Goal: Task Accomplishment & Management: Complete application form

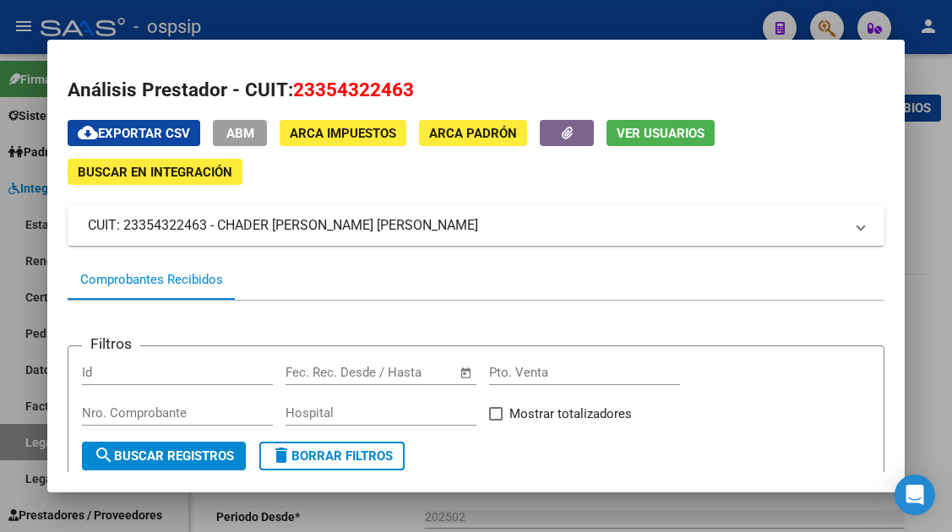
scroll to position [244, 0]
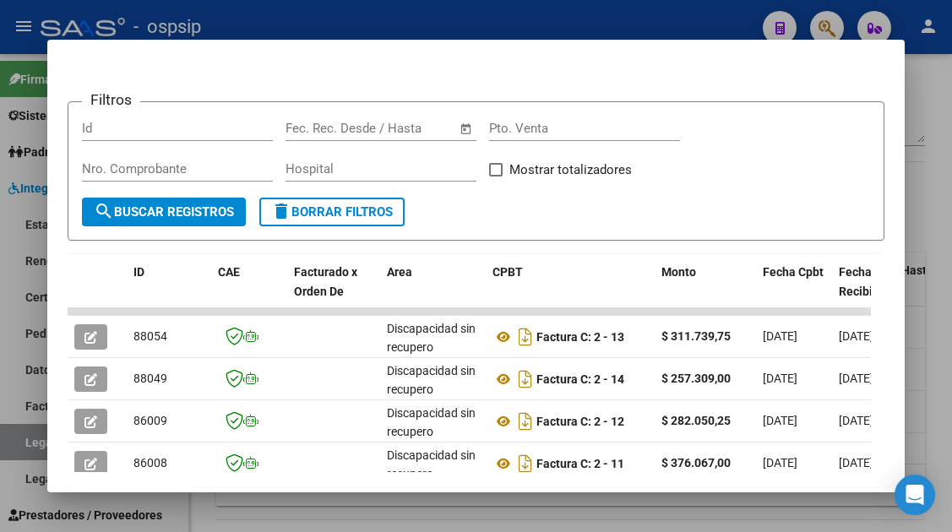
click at [14, 443] on div at bounding box center [476, 266] width 952 height 532
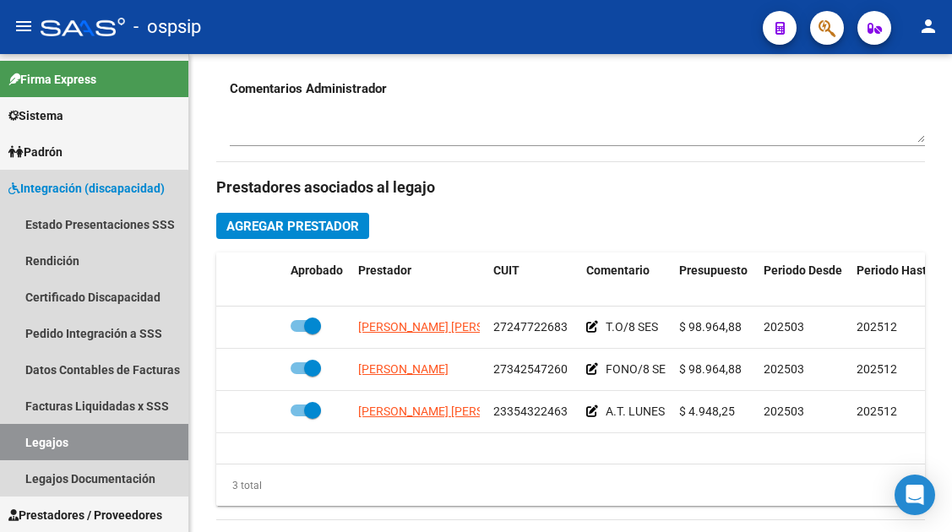
click at [14, 443] on link "Legajos" at bounding box center [94, 442] width 188 height 36
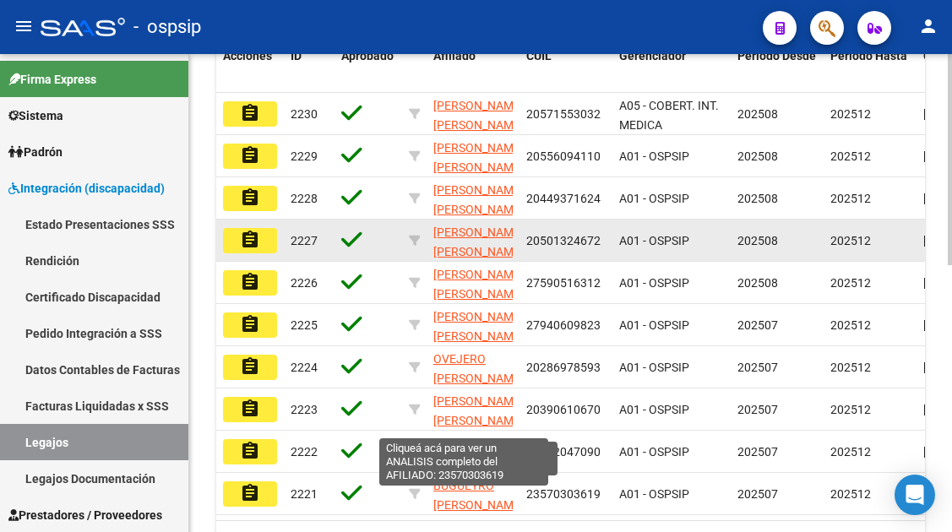
scroll to position [349, 0]
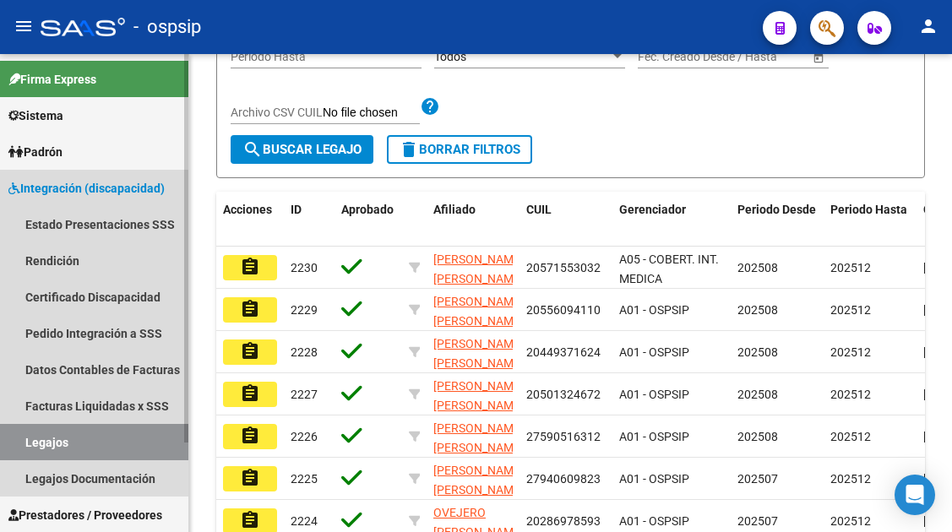
click at [38, 440] on link "Legajos" at bounding box center [94, 442] width 188 height 36
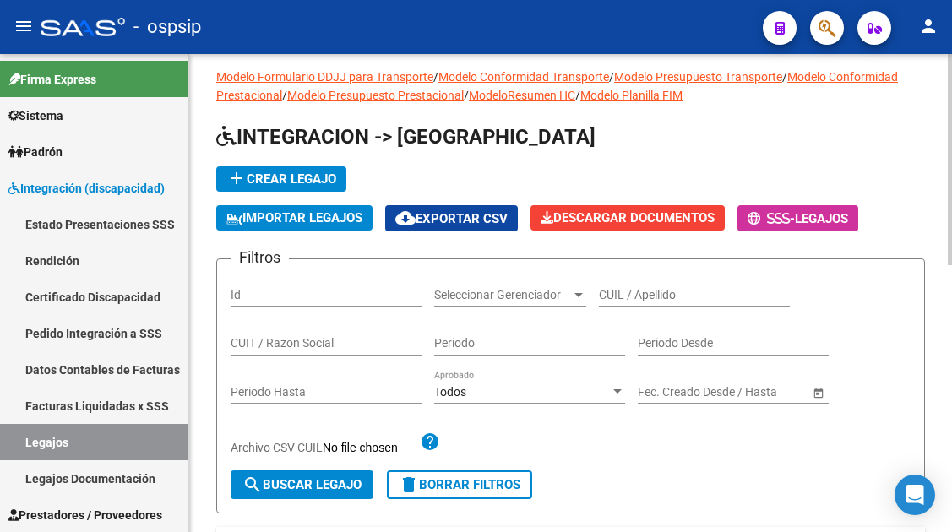
scroll to position [11, 0]
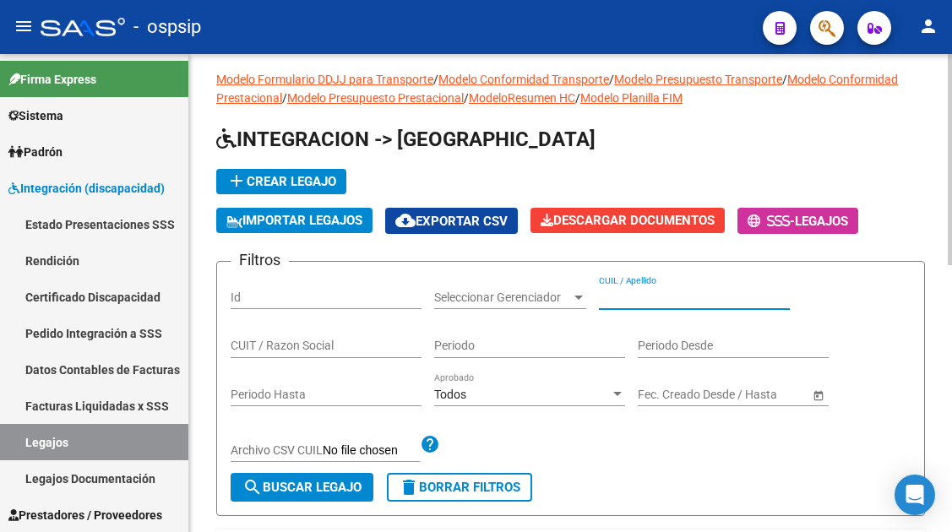
click at [621, 291] on input "CUIL / Apellido" at bounding box center [694, 297] width 191 height 14
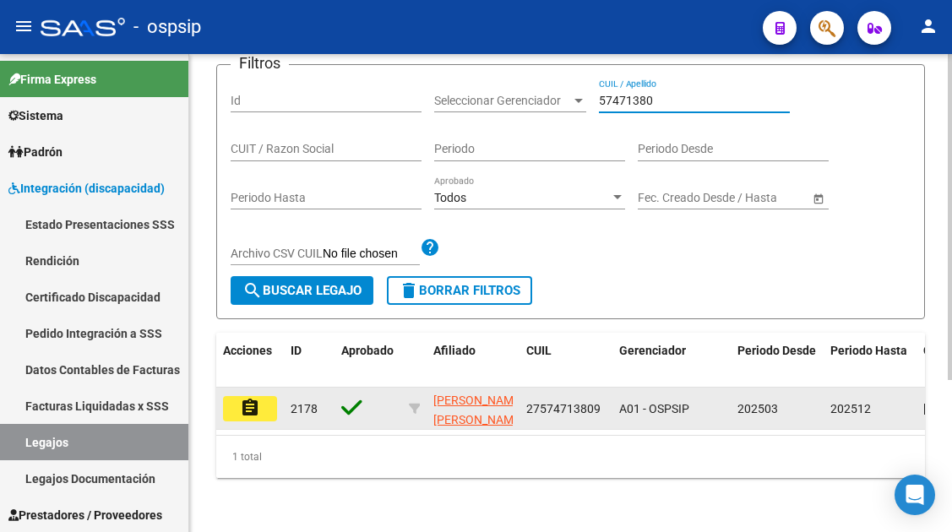
type input "57471380"
click at [257, 398] on mat-icon "assignment" at bounding box center [250, 408] width 20 height 20
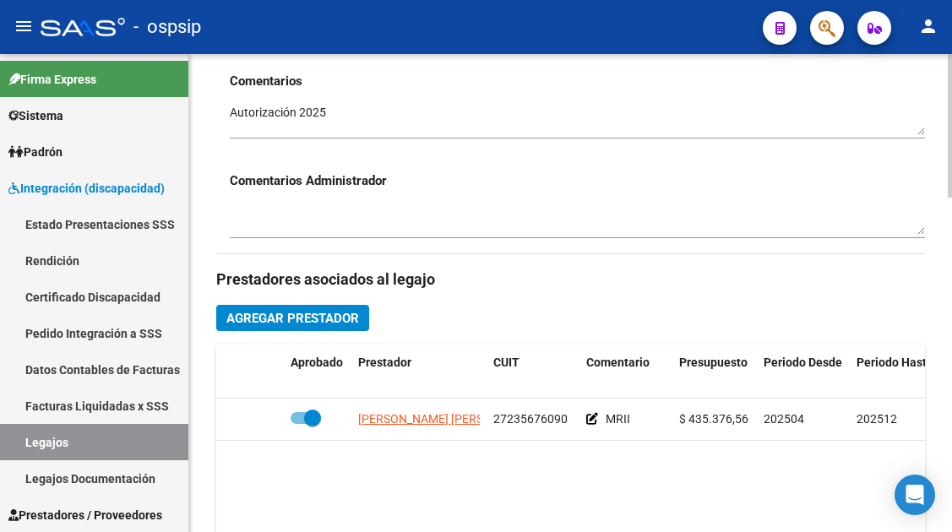
scroll to position [591, 0]
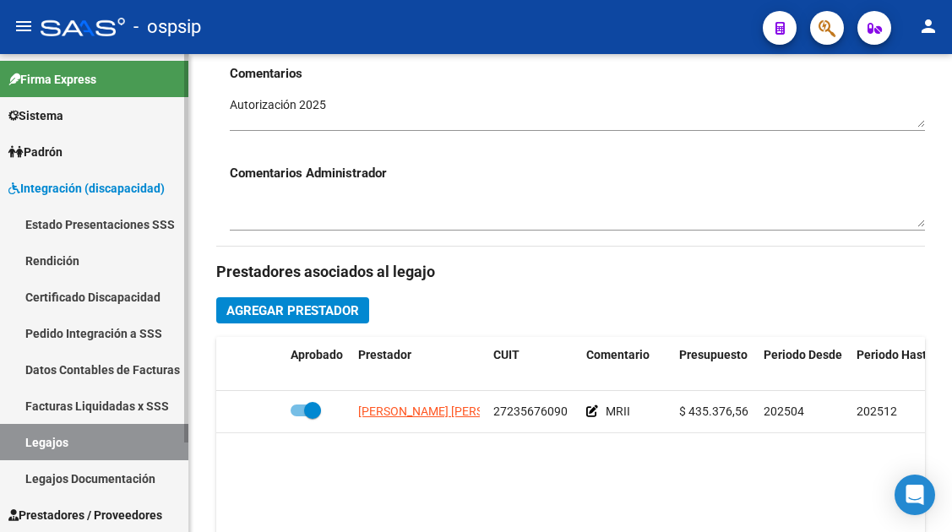
click at [95, 455] on link "Legajos" at bounding box center [94, 442] width 188 height 36
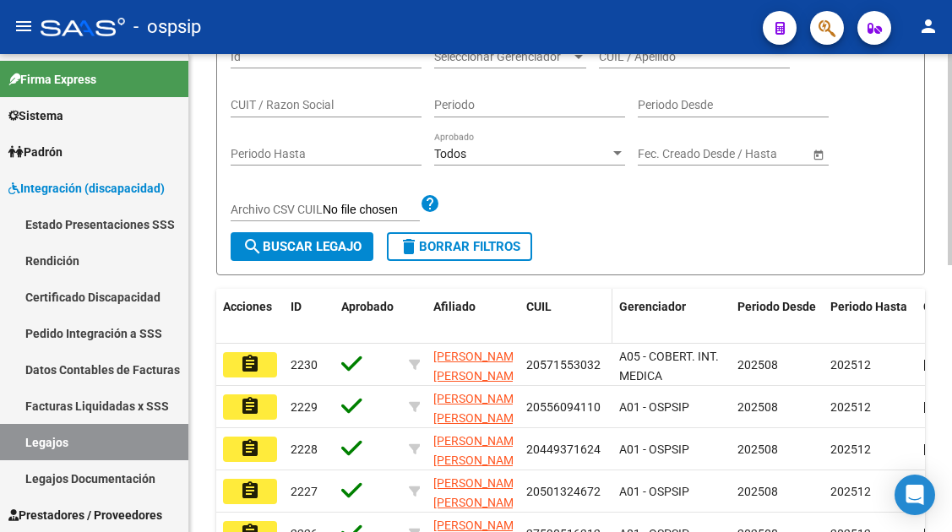
scroll to position [84, 0]
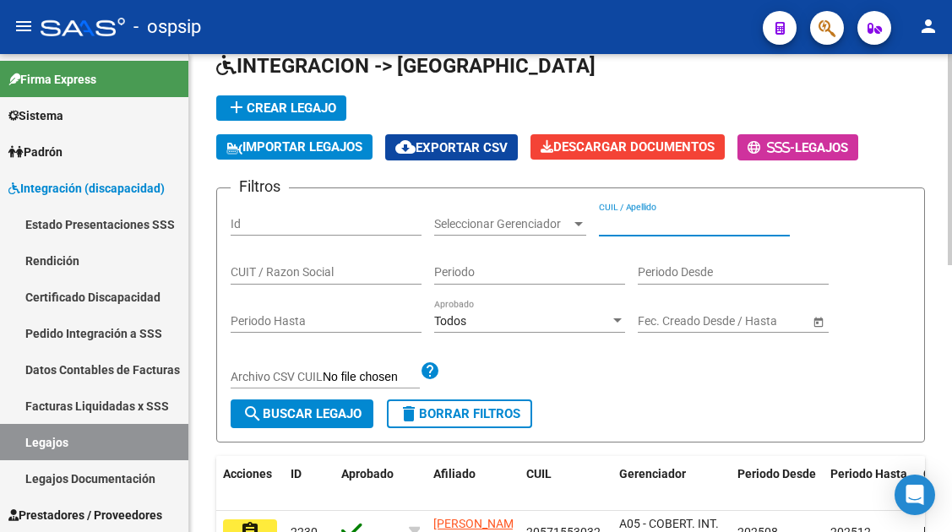
click at [622, 223] on input "CUIL / Apellido" at bounding box center [694, 224] width 191 height 14
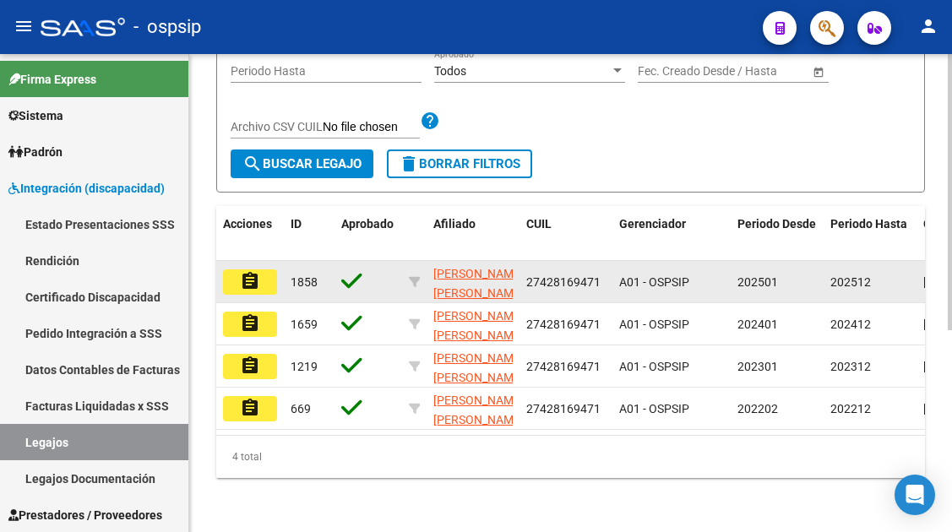
type input "42816947"
click at [258, 273] on mat-icon "assignment" at bounding box center [250, 281] width 20 height 20
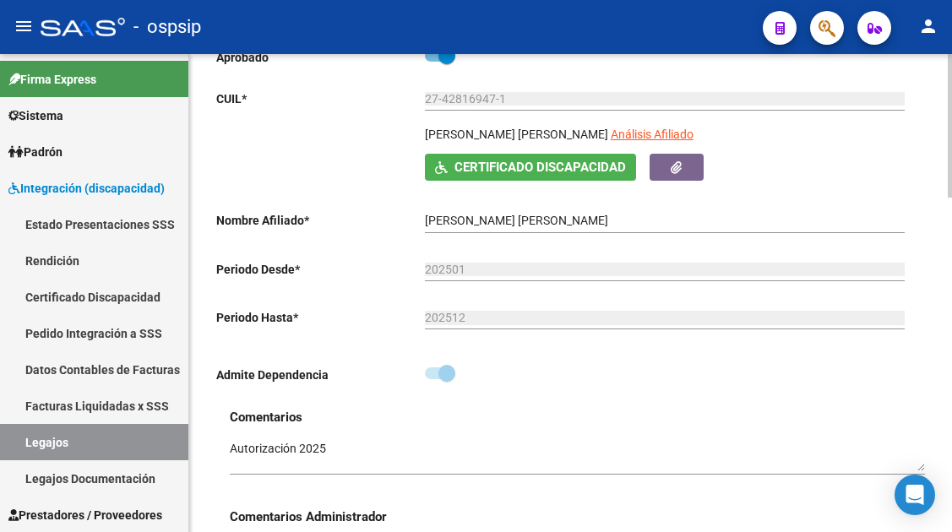
scroll to position [253, 0]
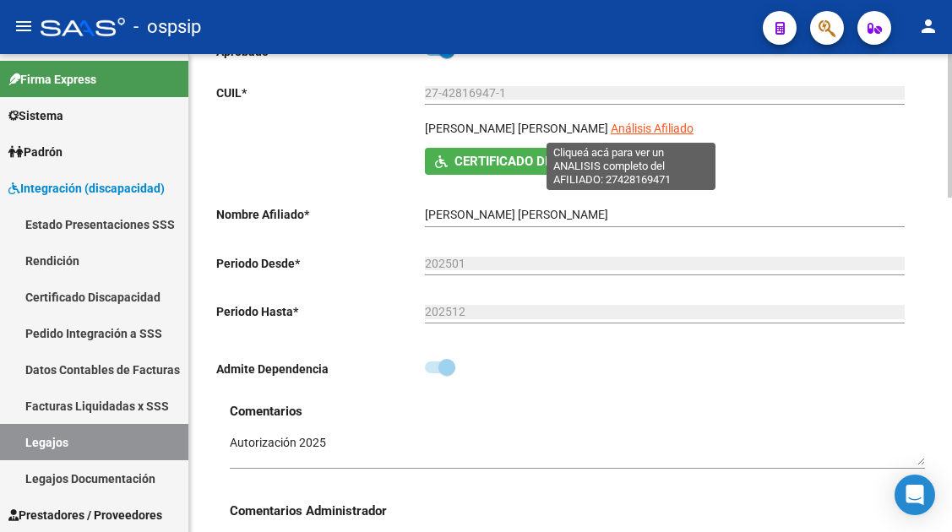
click at [610, 129] on span "Análisis Afiliado" at bounding box center [651, 129] width 83 height 14
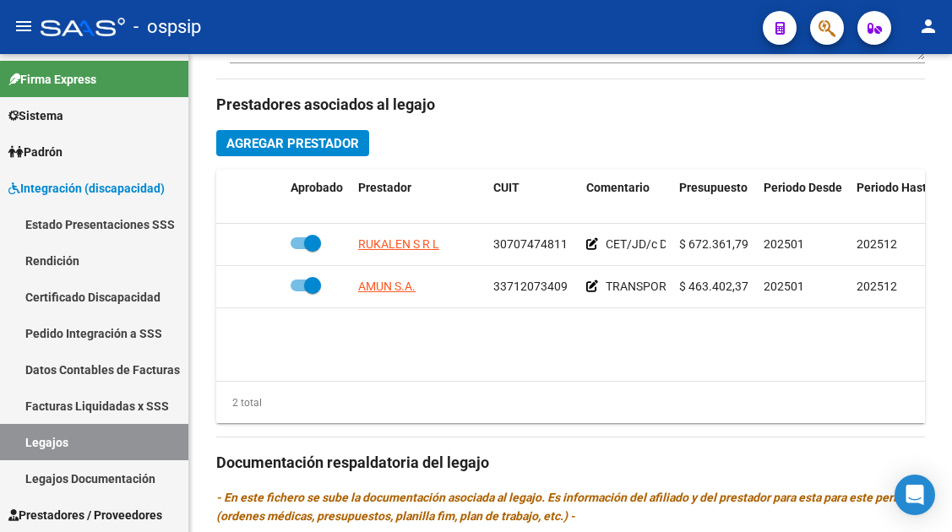
scroll to position [760, 0]
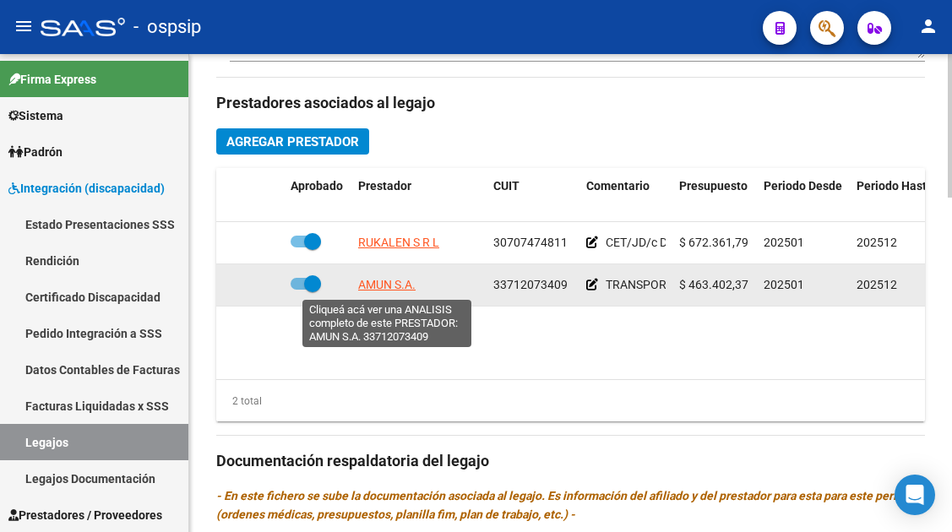
click at [377, 284] on span "AMUN S.A." at bounding box center [386, 285] width 57 height 14
type textarea "33712073409"
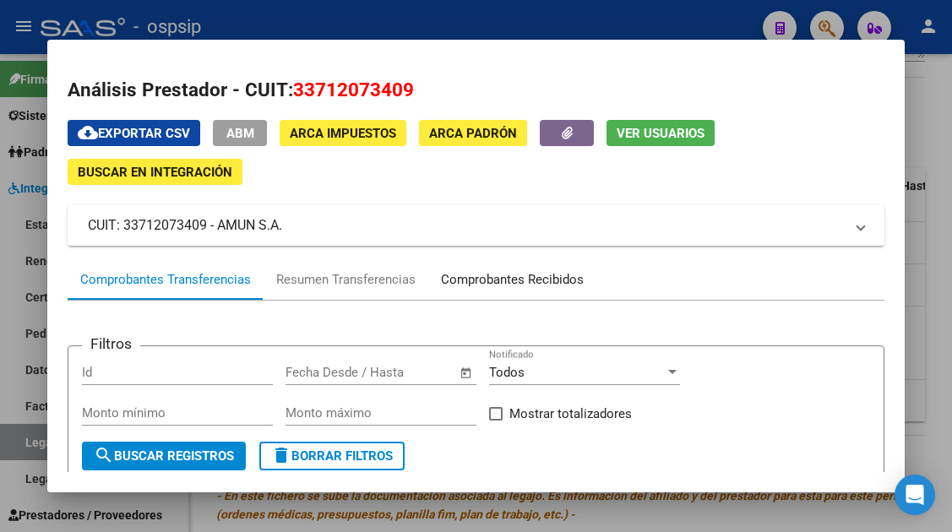
click at [540, 275] on div "Comprobantes Recibidos" at bounding box center [512, 279] width 143 height 19
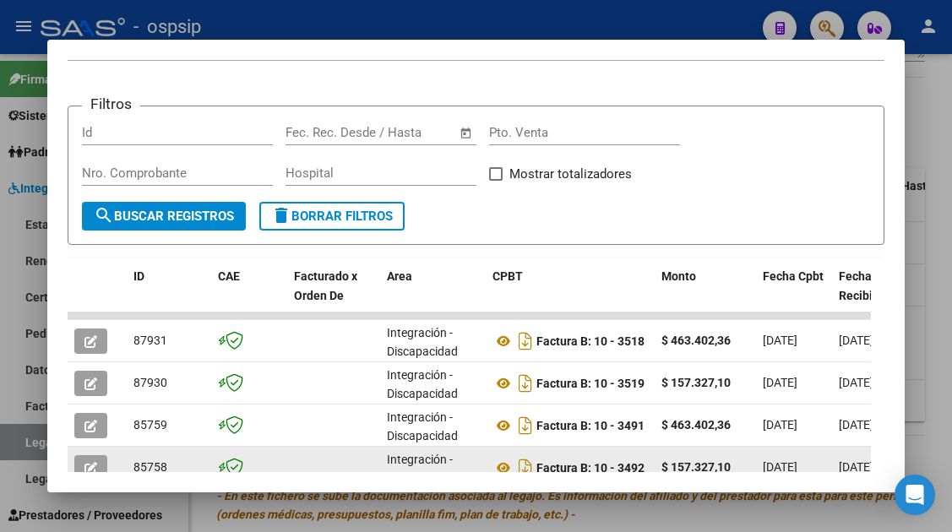
scroll to position [413, 0]
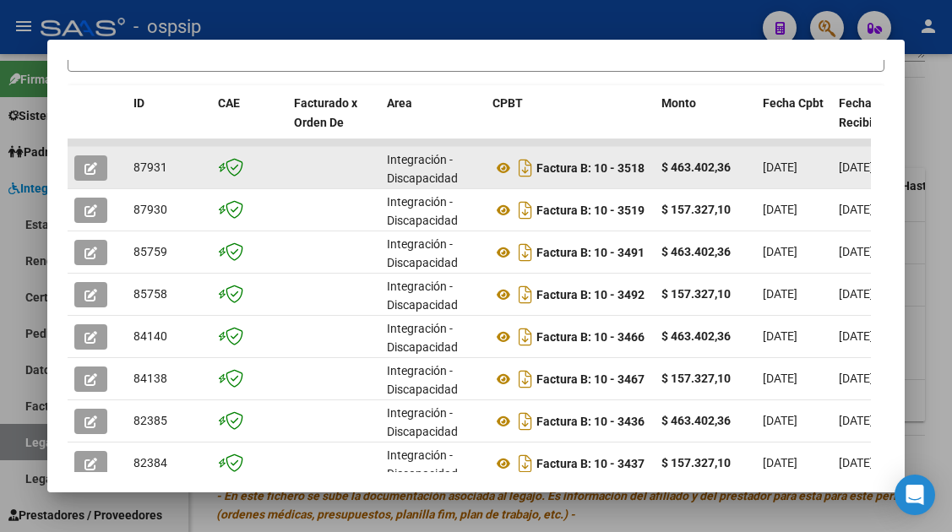
click at [103, 171] on button "button" at bounding box center [90, 167] width 33 height 25
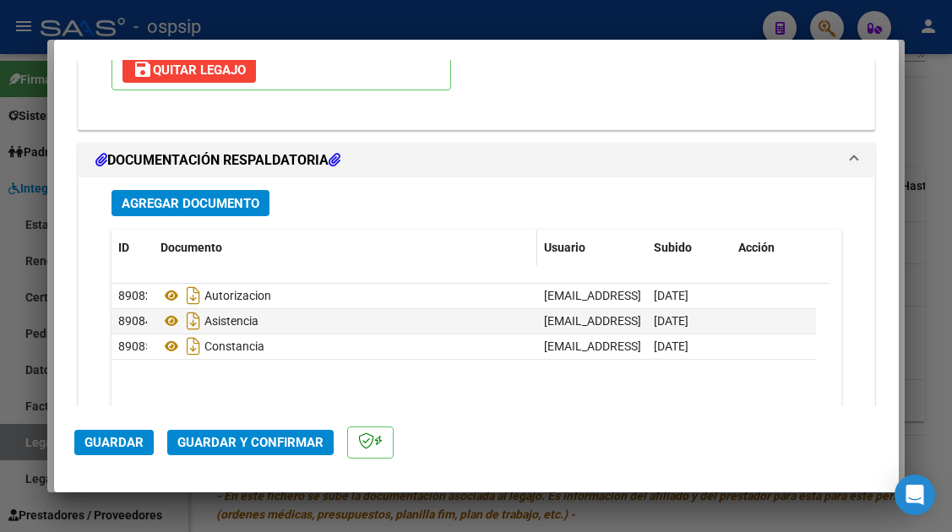
scroll to position [2027, 0]
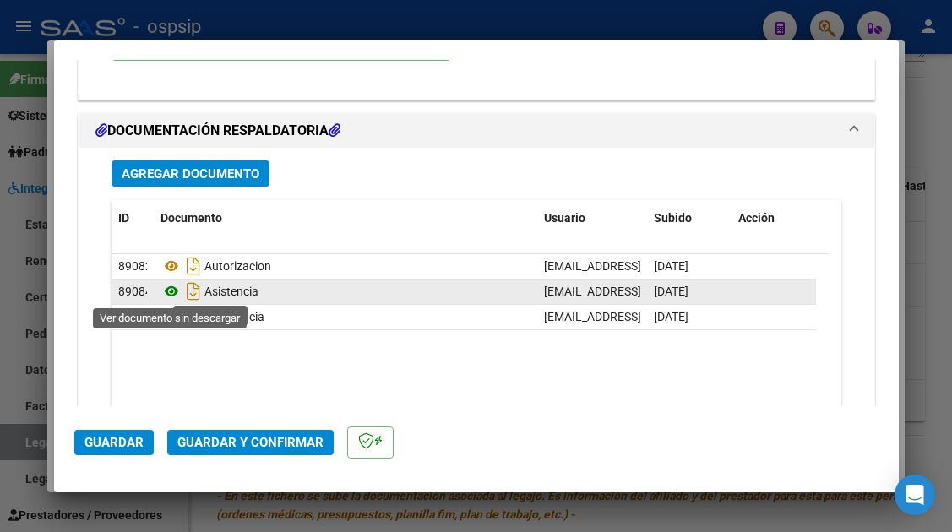
click at [166, 291] on icon at bounding box center [171, 291] width 22 height 20
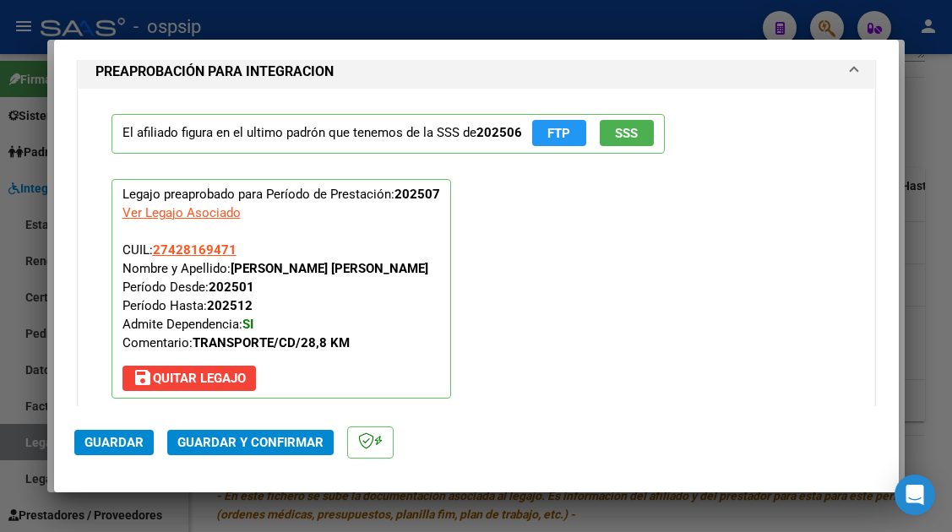
scroll to position [1773, 0]
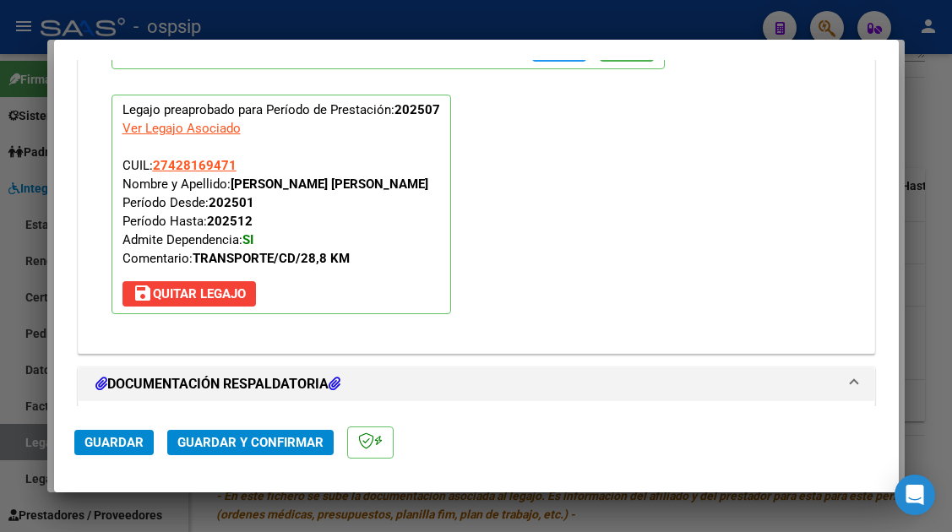
type input "$ 0,00"
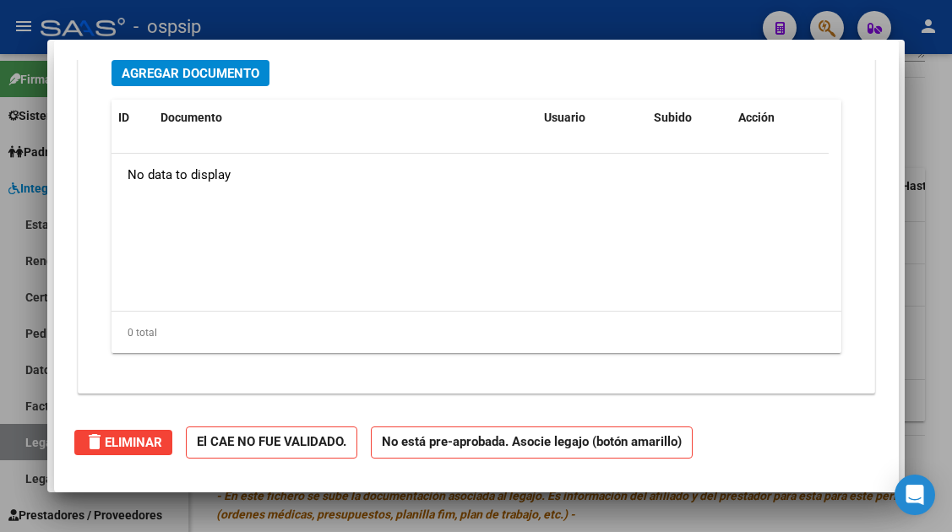
scroll to position [0, 0]
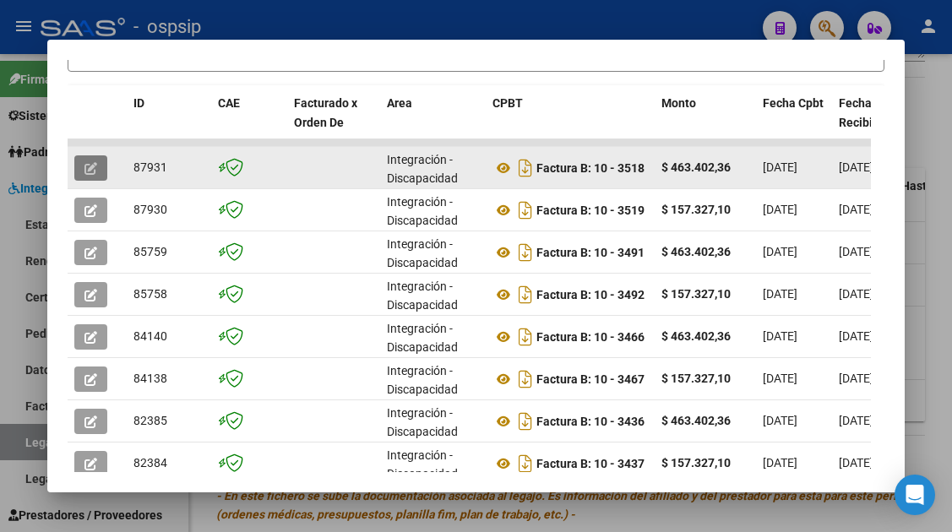
click at [94, 170] on icon "button" at bounding box center [90, 168] width 13 height 13
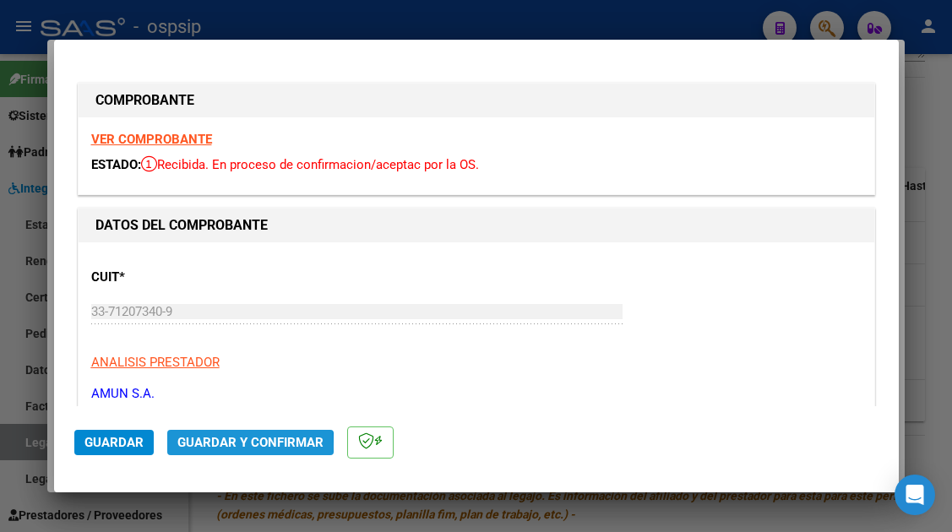
click at [219, 447] on span "Guardar y Confirmar" at bounding box center [250, 442] width 146 height 15
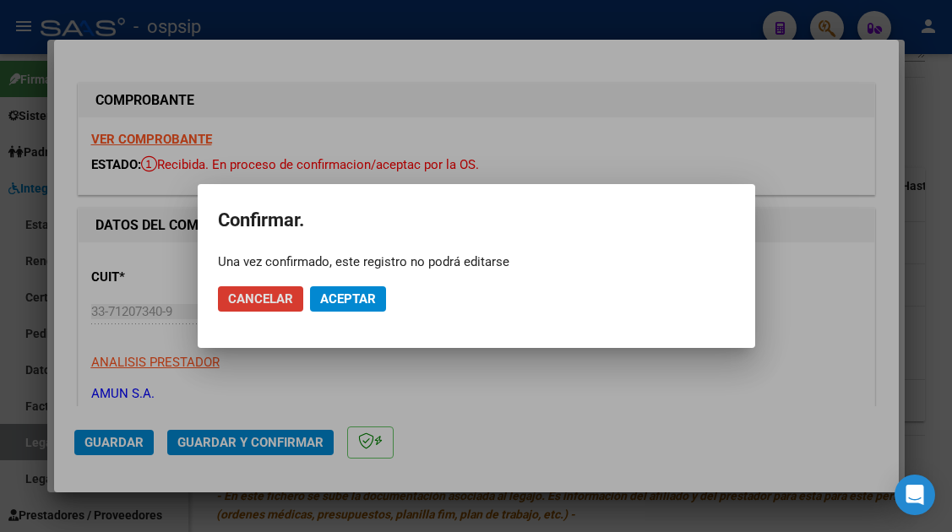
click at [338, 308] on button "Aceptar" at bounding box center [348, 298] width 76 height 25
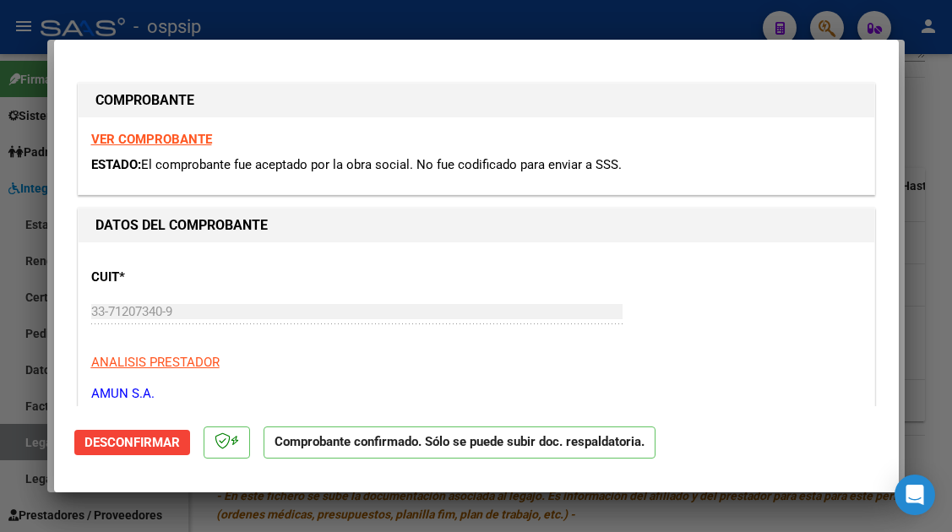
type input "$ 0,00"
type input "$ 463.402,36"
type input "2025-08-08"
type input "75329584486616"
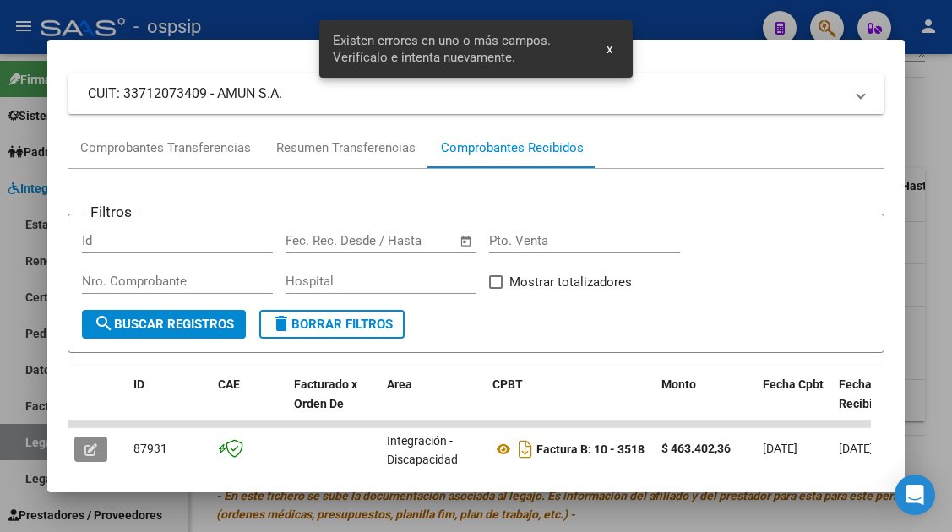
scroll to position [75, 0]
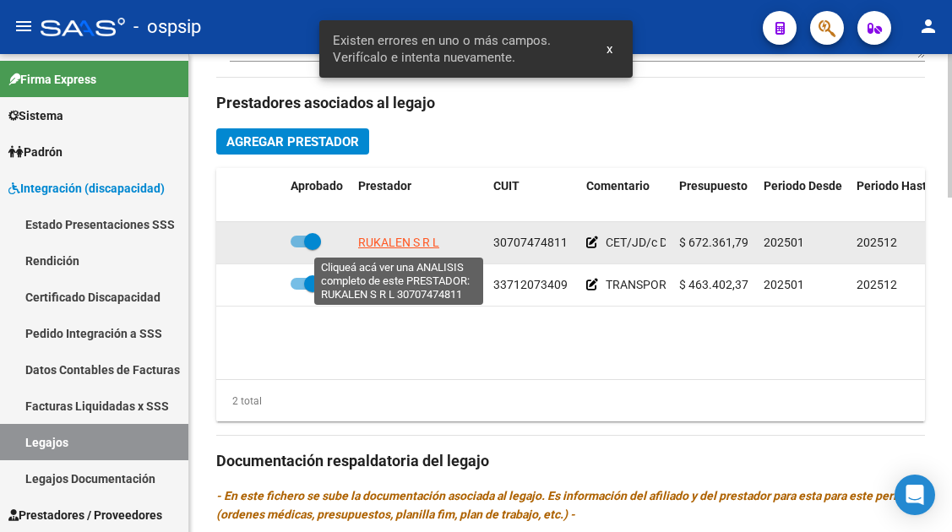
click at [405, 241] on span "RUKALEN S R L" at bounding box center [398, 243] width 81 height 14
type textarea "30707474811"
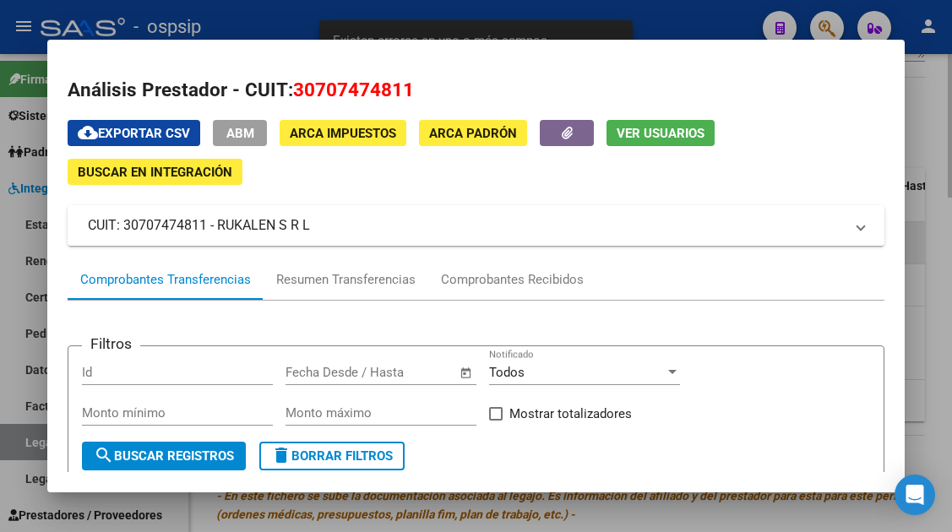
scroll to position [169, 0]
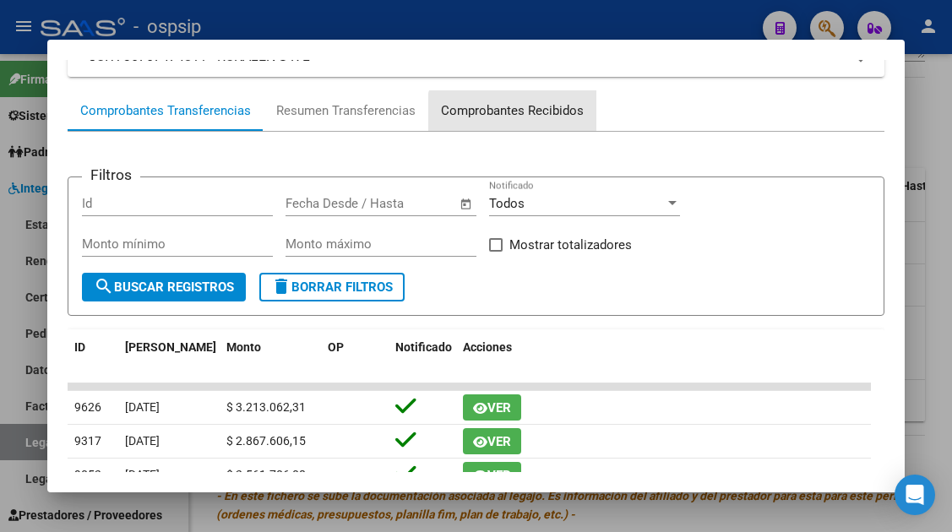
click at [524, 122] on div "Comprobantes Recibidos" at bounding box center [512, 110] width 168 height 41
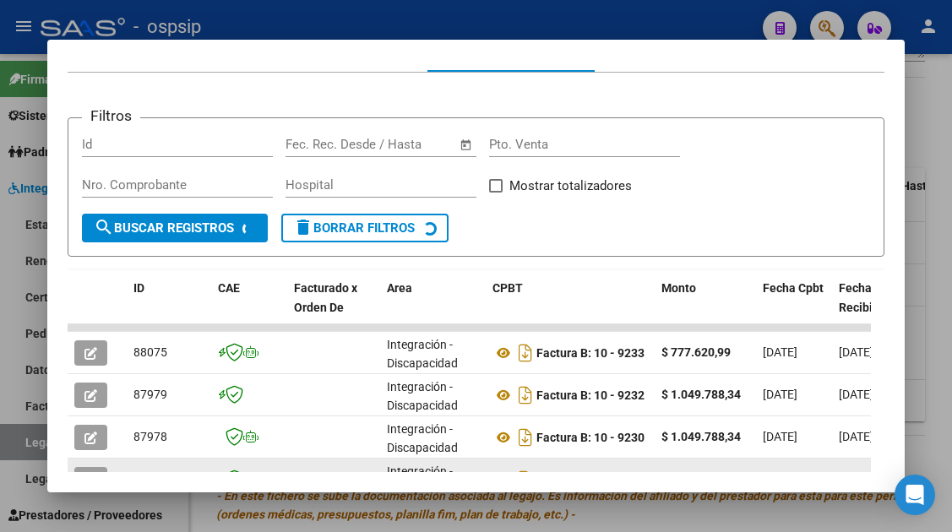
scroll to position [329, 0]
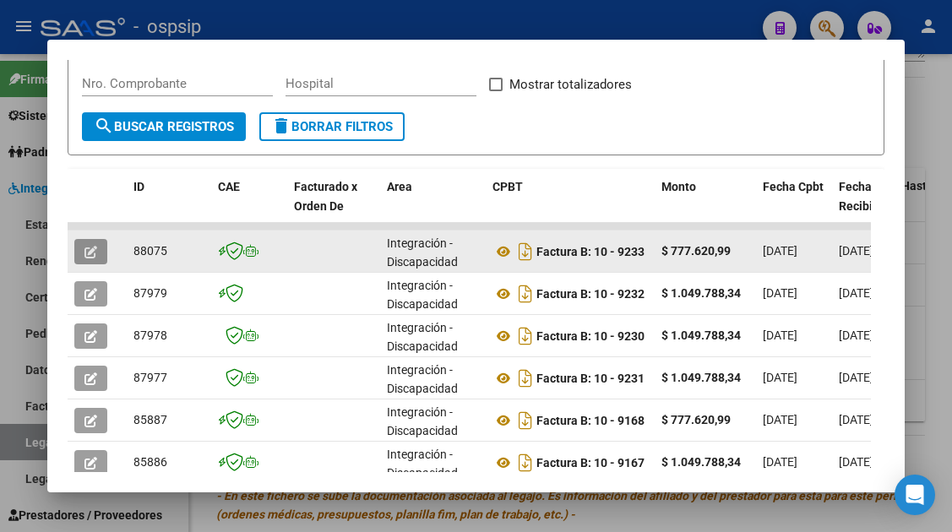
click at [89, 245] on span "button" at bounding box center [90, 251] width 13 height 15
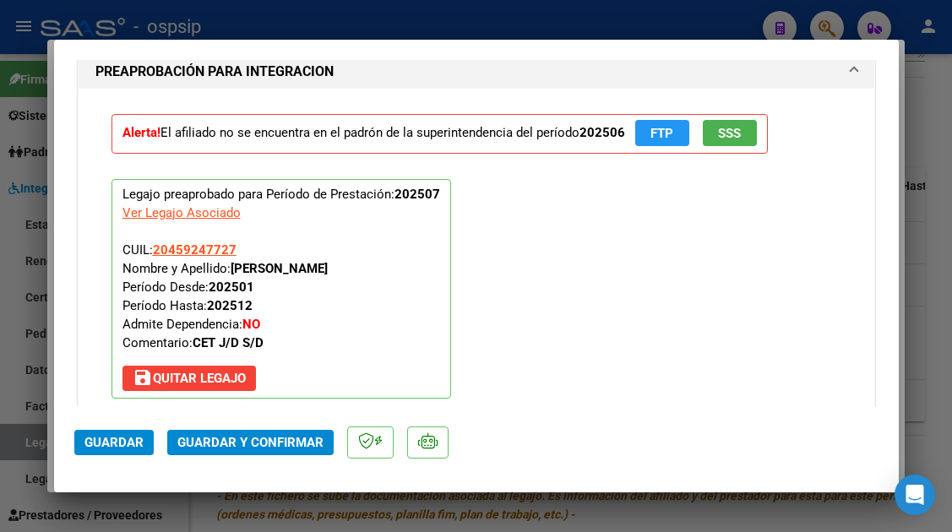
scroll to position [1858, 0]
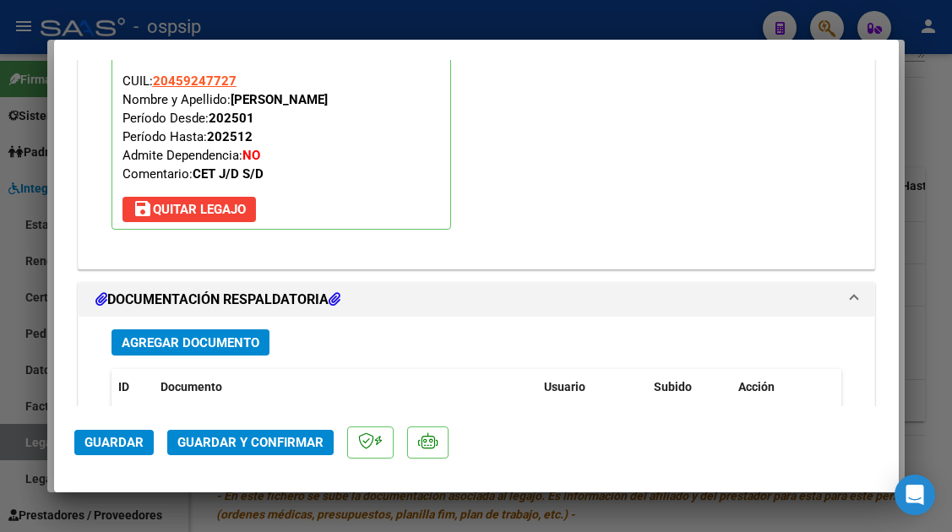
type input "$ 0,00"
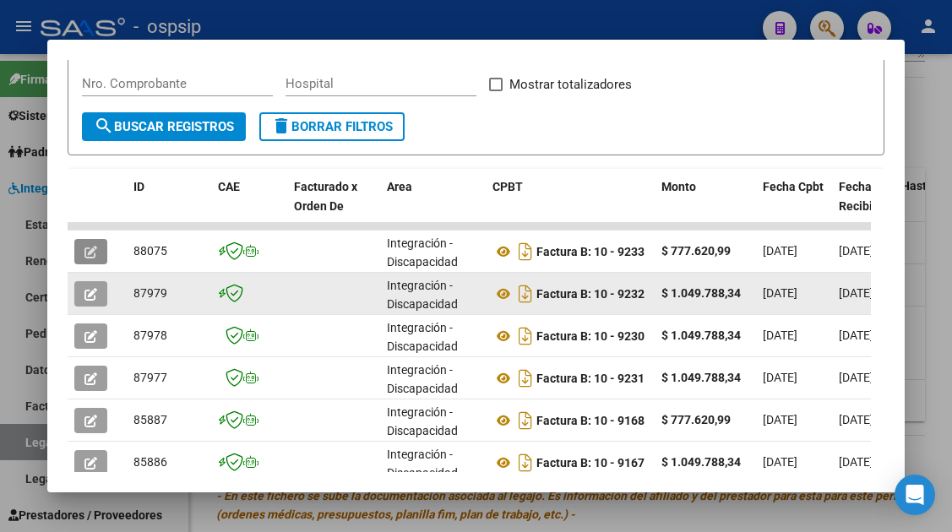
click at [84, 298] on icon "button" at bounding box center [90, 294] width 13 height 13
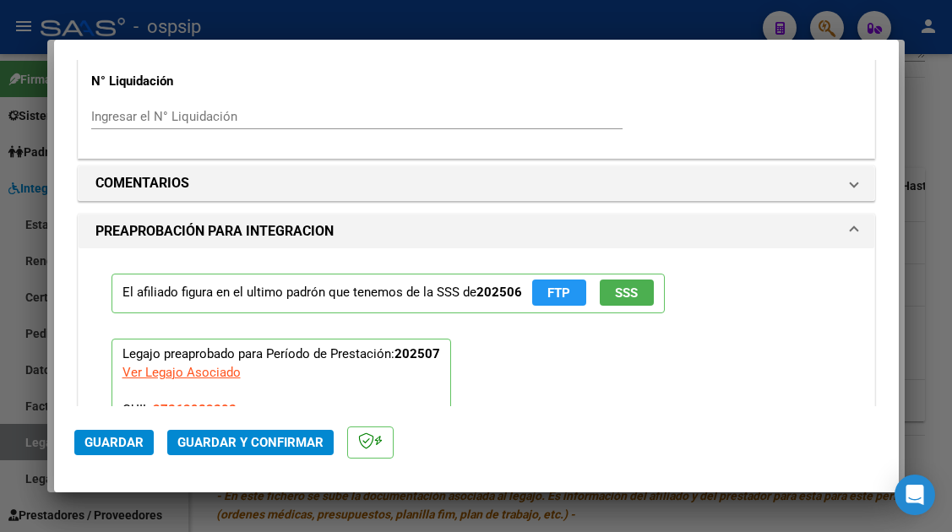
scroll to position [1520, 0]
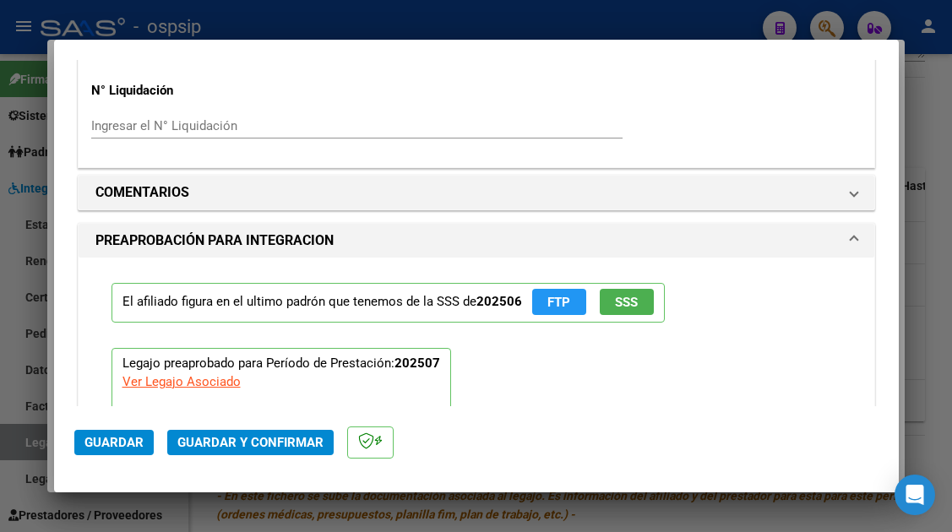
type input "$ 0,00"
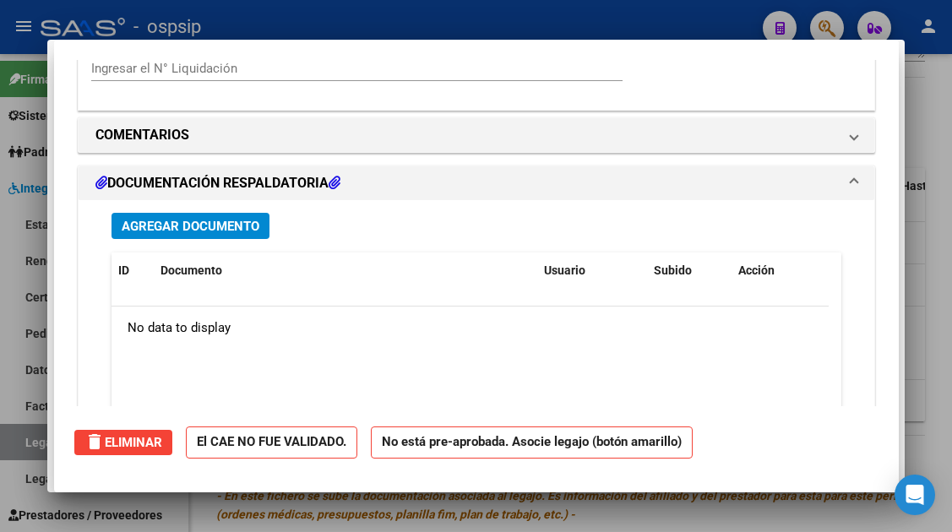
scroll to position [0, 0]
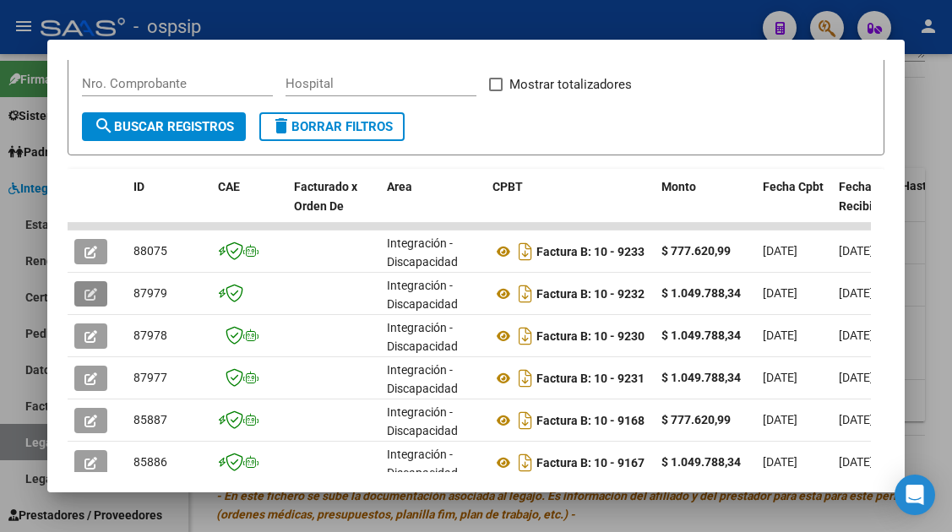
click at [21, 442] on div at bounding box center [476, 266] width 952 height 532
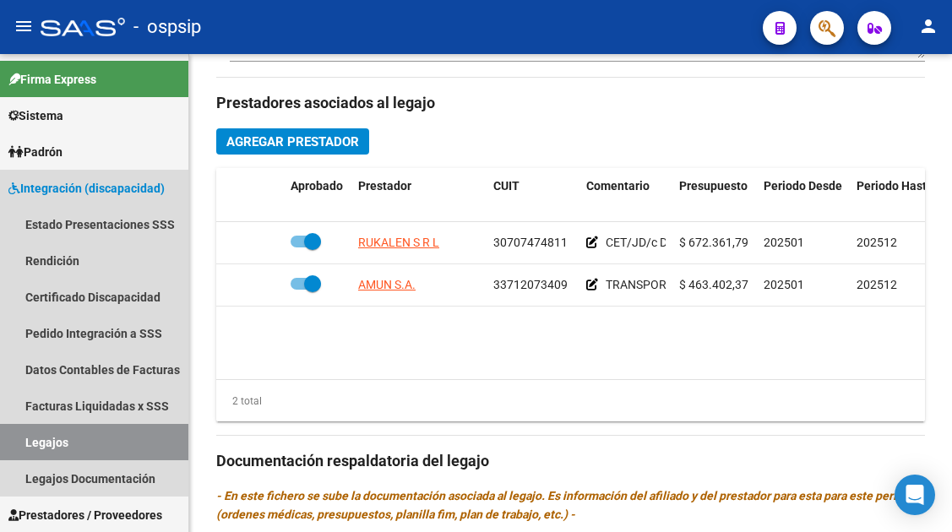
click at [21, 442] on link "Legajos" at bounding box center [94, 442] width 188 height 36
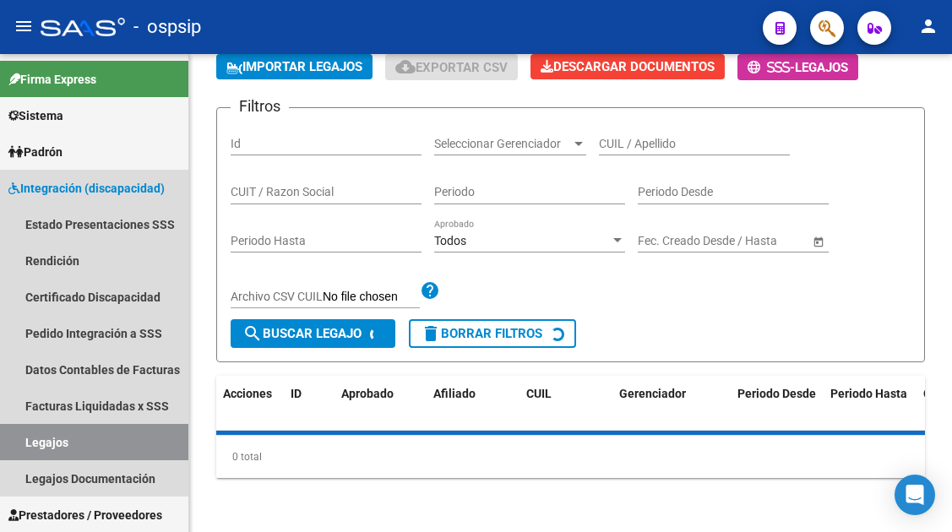
click at [21, 442] on link "Legajos" at bounding box center [94, 442] width 188 height 36
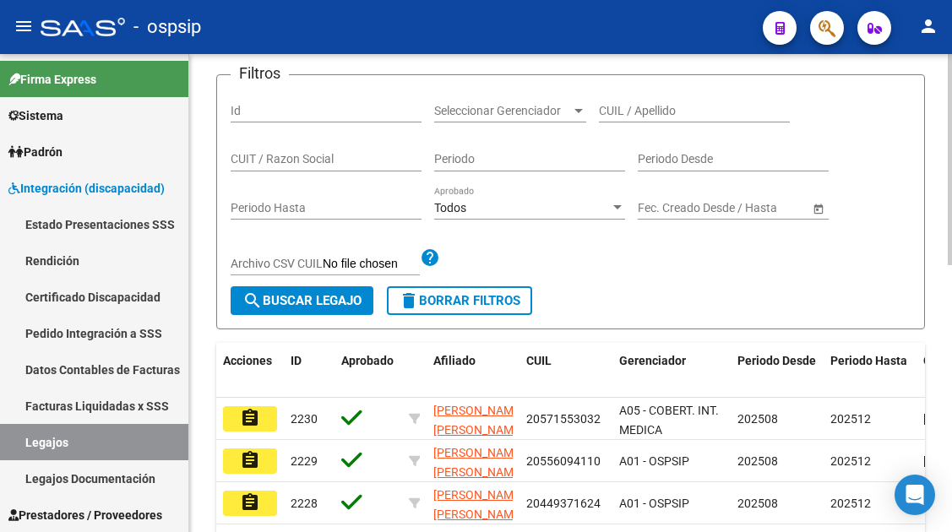
scroll to position [180, 0]
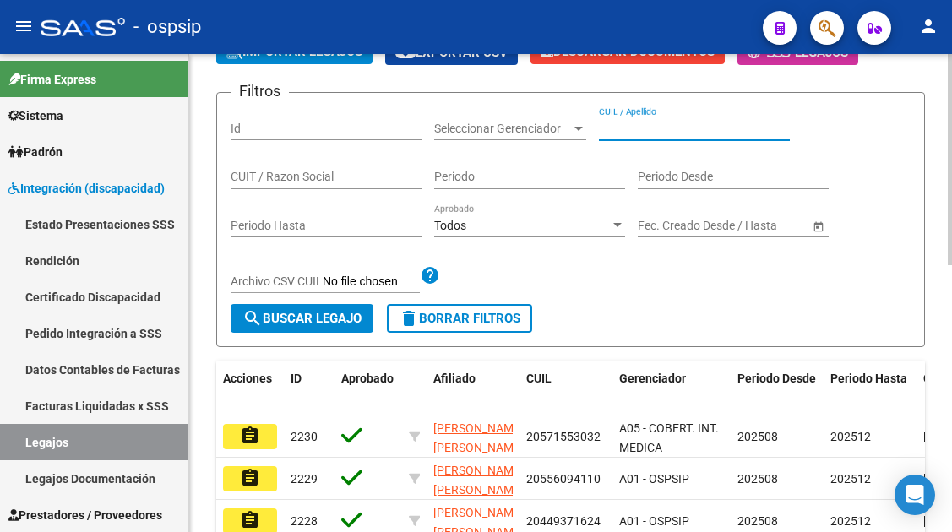
click at [623, 129] on input "CUIL / Apellido" at bounding box center [694, 129] width 191 height 14
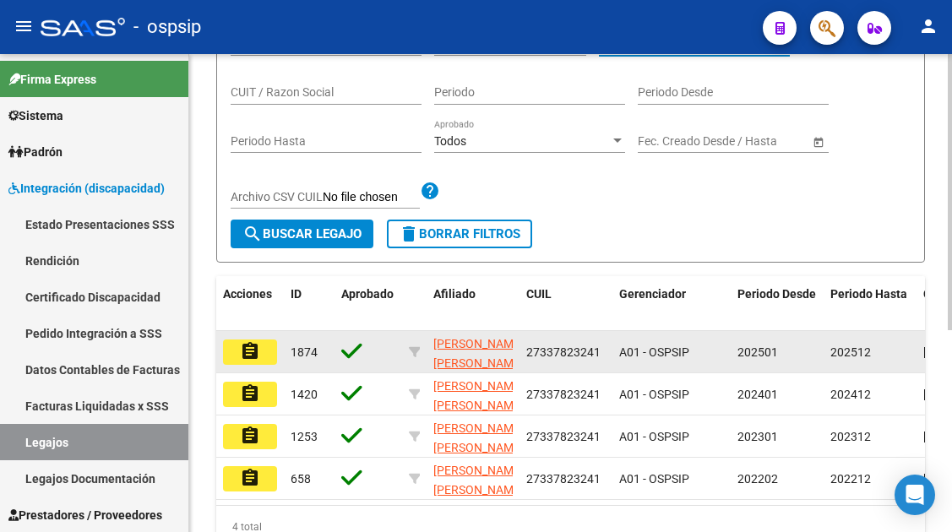
type input "33782324"
click at [255, 355] on mat-icon "assignment" at bounding box center [250, 351] width 20 height 20
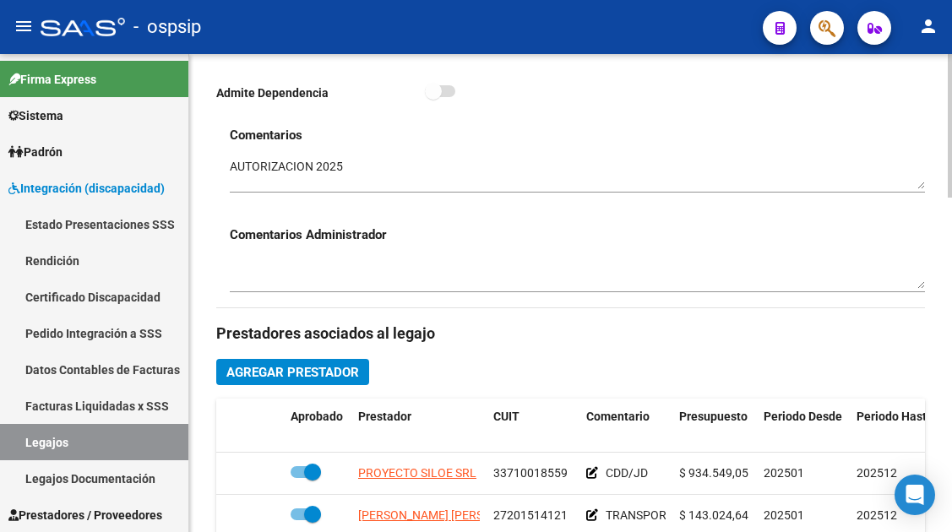
scroll to position [591, 0]
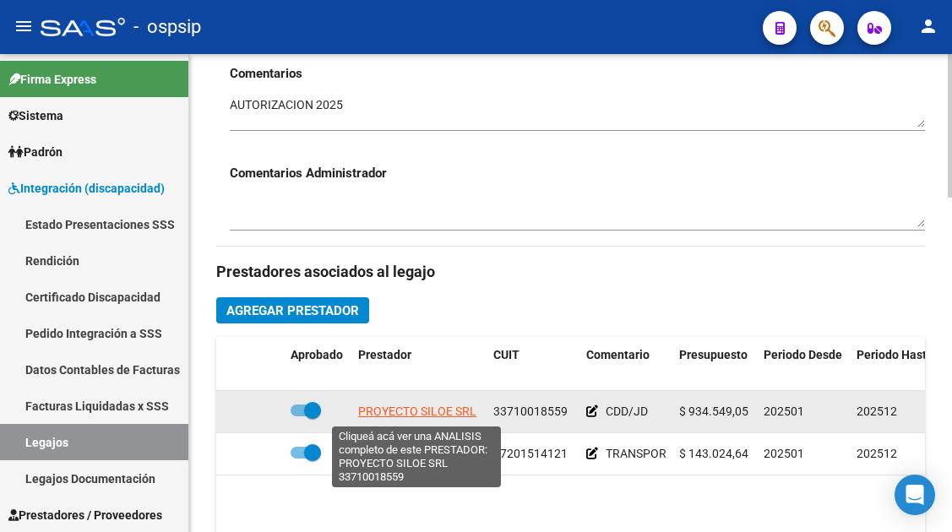
click at [434, 407] on span "PROYECTO SILOE SRL" at bounding box center [417, 411] width 118 height 14
type textarea "33710018559"
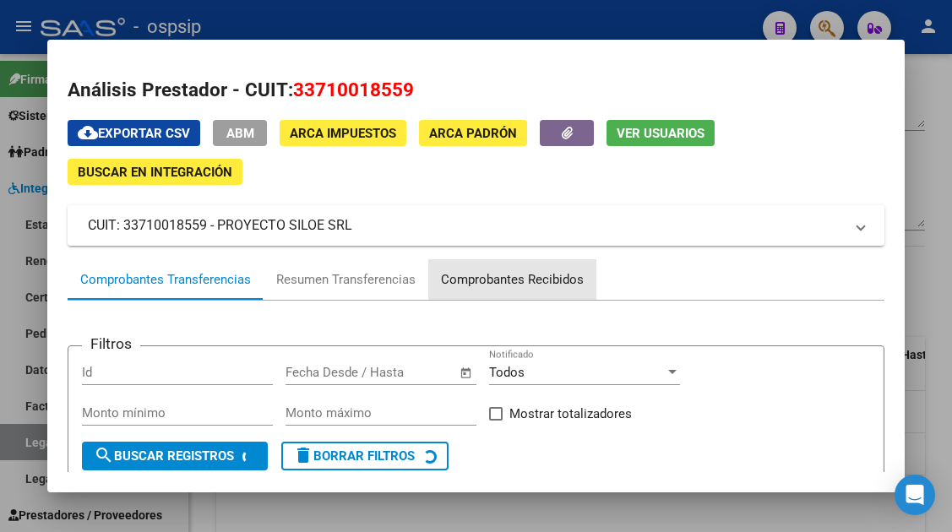
click at [490, 276] on div "Comprobantes Recibidos" at bounding box center [512, 279] width 143 height 19
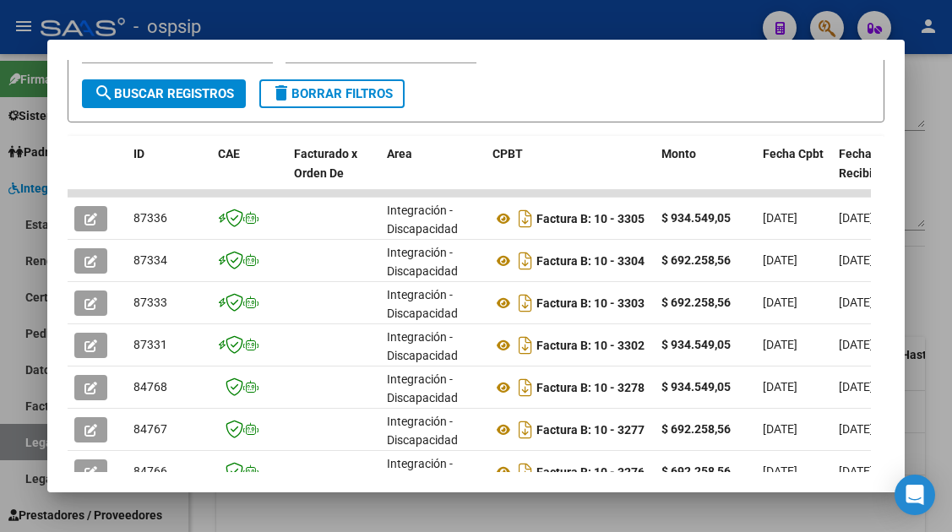
scroll to position [366, 0]
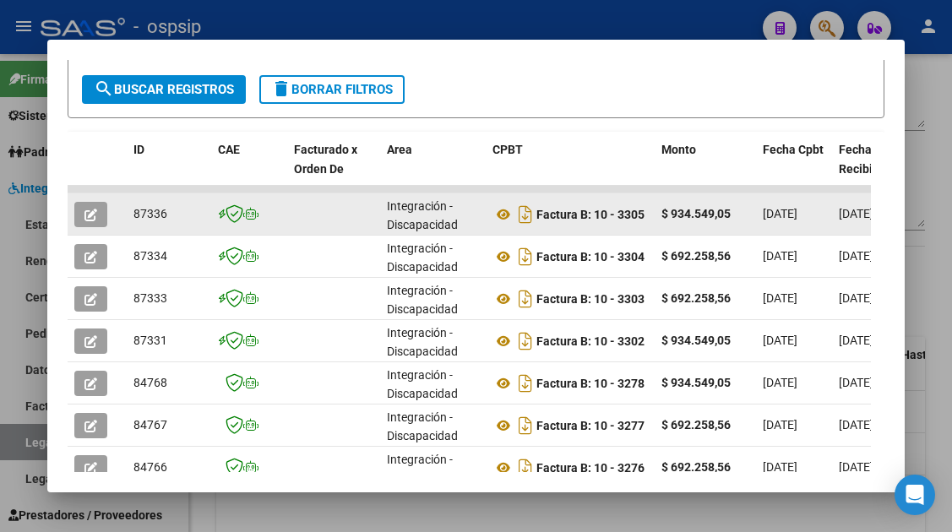
click at [94, 219] on icon "button" at bounding box center [90, 215] width 13 height 13
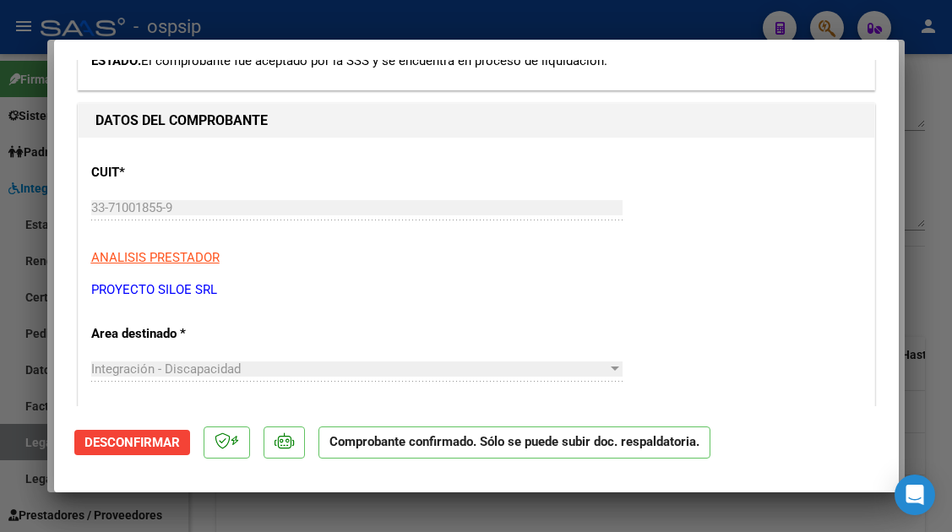
scroll to position [422, 0]
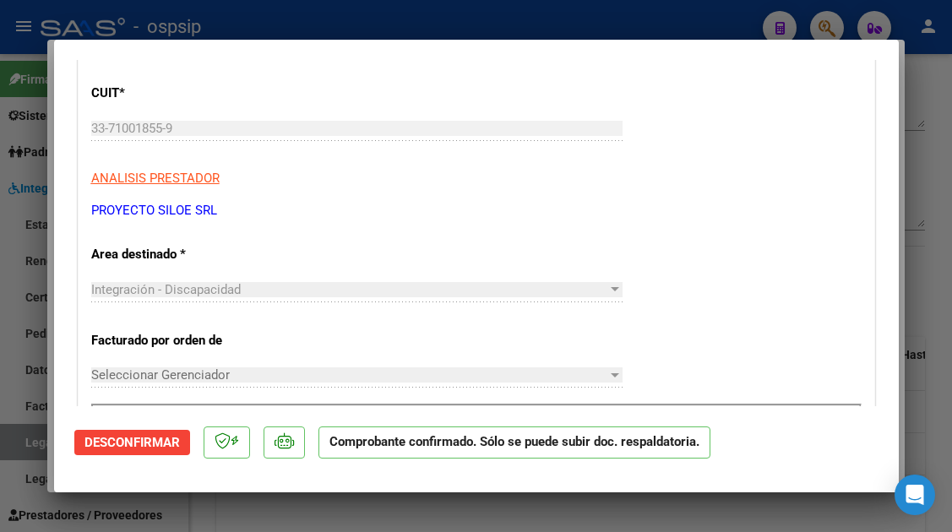
type input "$ 0,00"
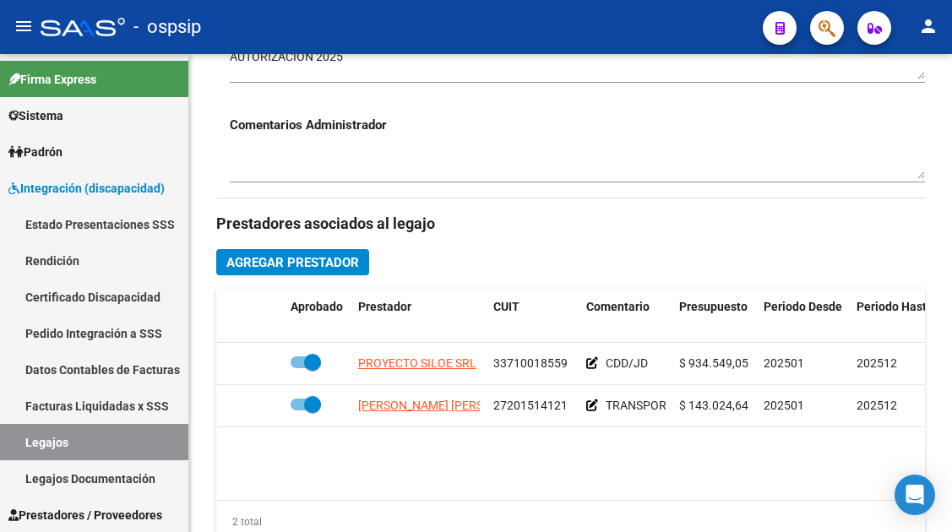
scroll to position [676, 0]
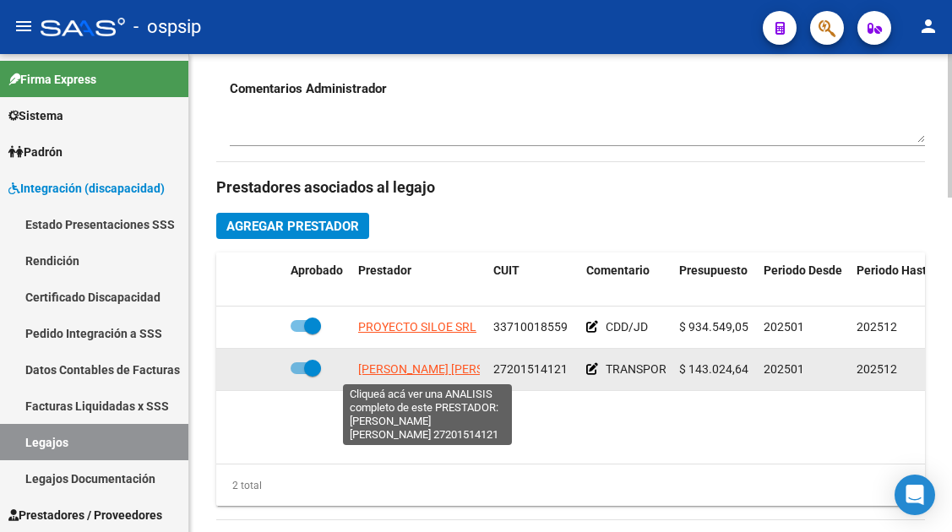
click at [377, 373] on span "[PERSON_NAME]" at bounding box center [449, 369] width 183 height 14
type textarea "27201514121"
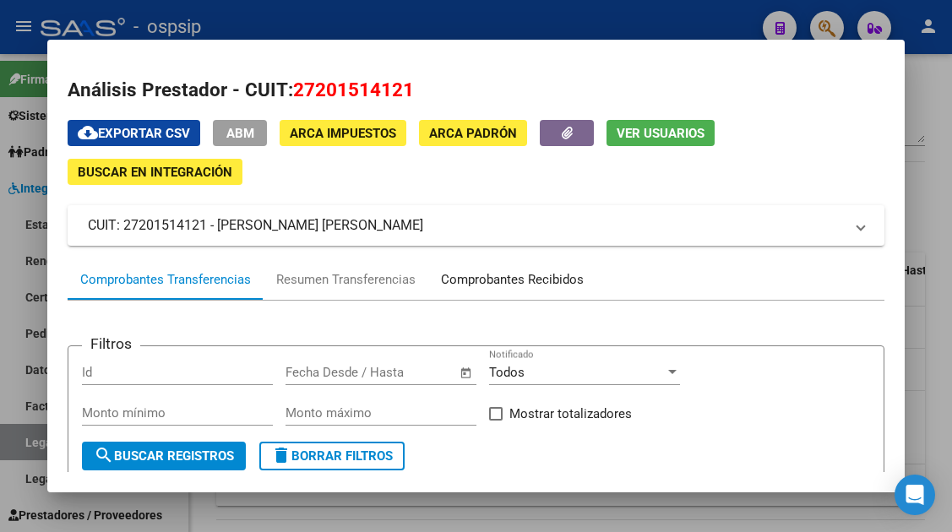
click at [508, 282] on div "Comprobantes Recibidos" at bounding box center [512, 279] width 143 height 19
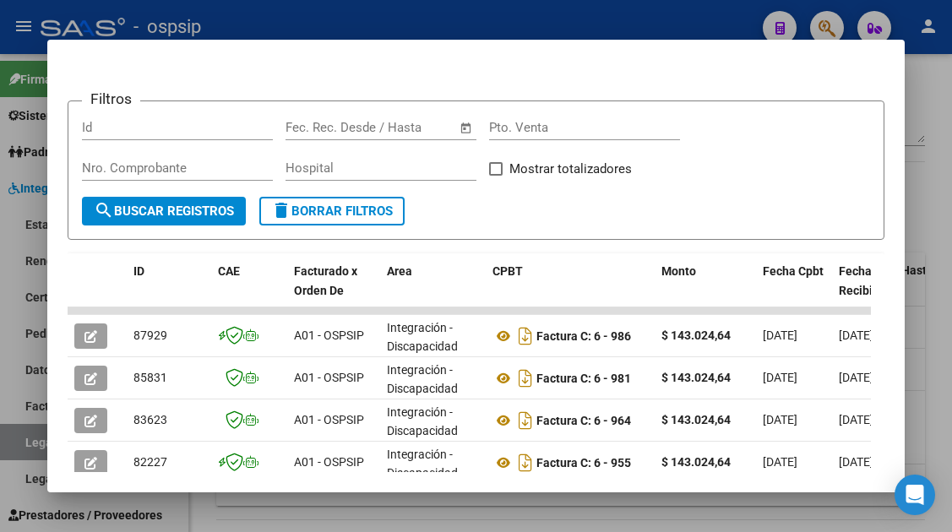
scroll to position [253, 0]
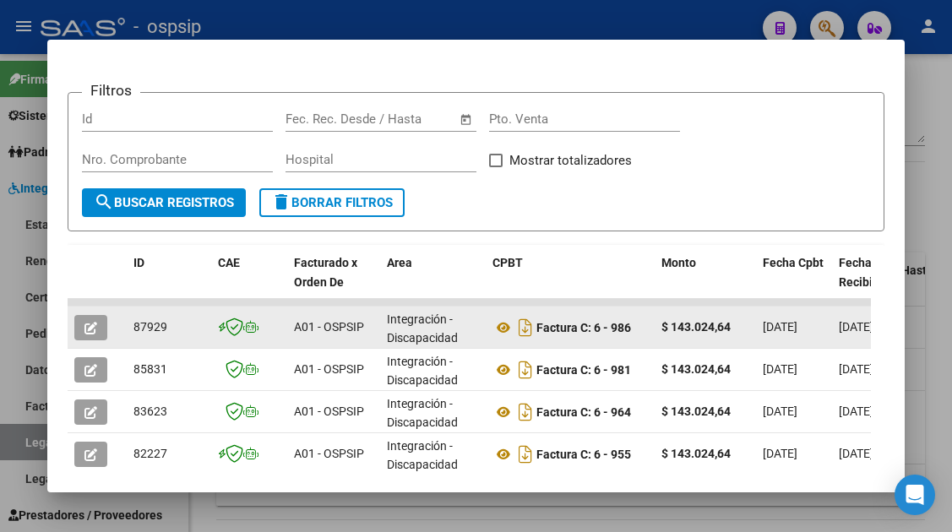
click at [103, 320] on button "button" at bounding box center [90, 327] width 33 height 25
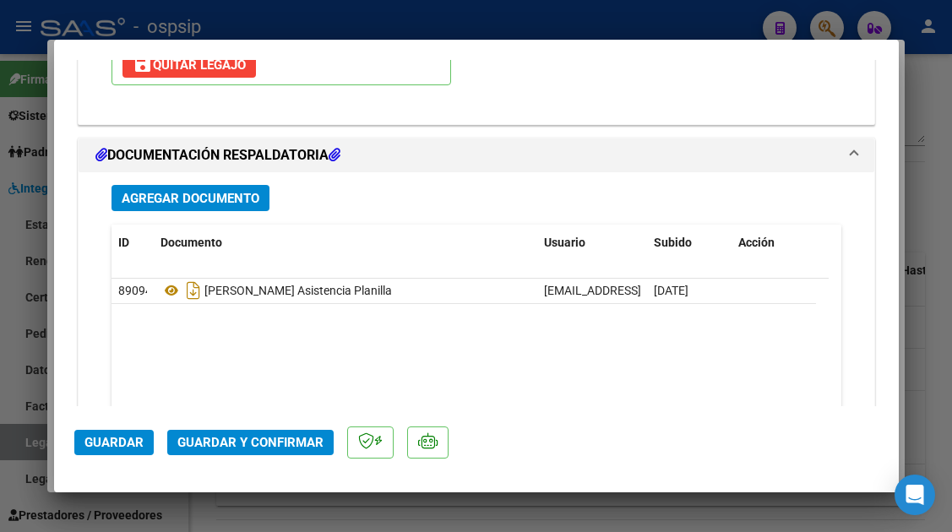
scroll to position [2027, 0]
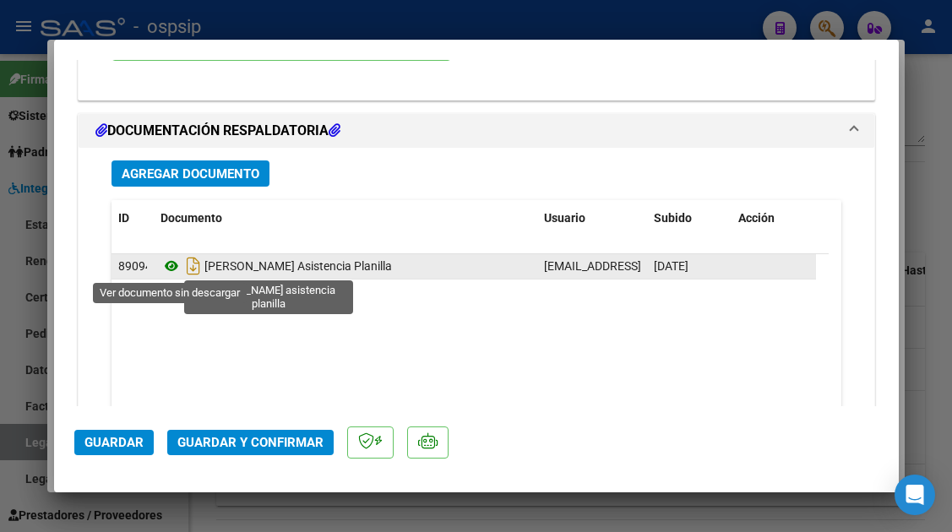
click at [174, 265] on icon at bounding box center [171, 266] width 22 height 20
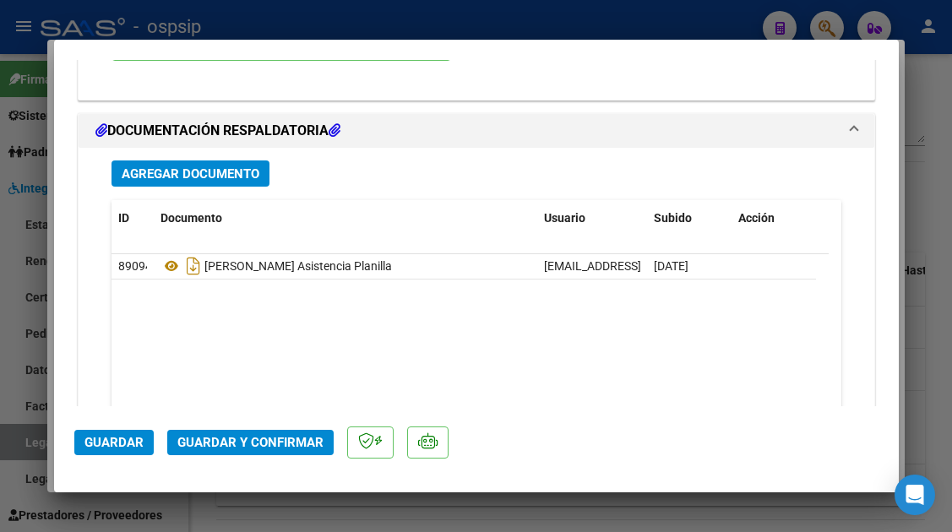
click at [201, 442] on span "Guardar y Confirmar" at bounding box center [250, 442] width 146 height 15
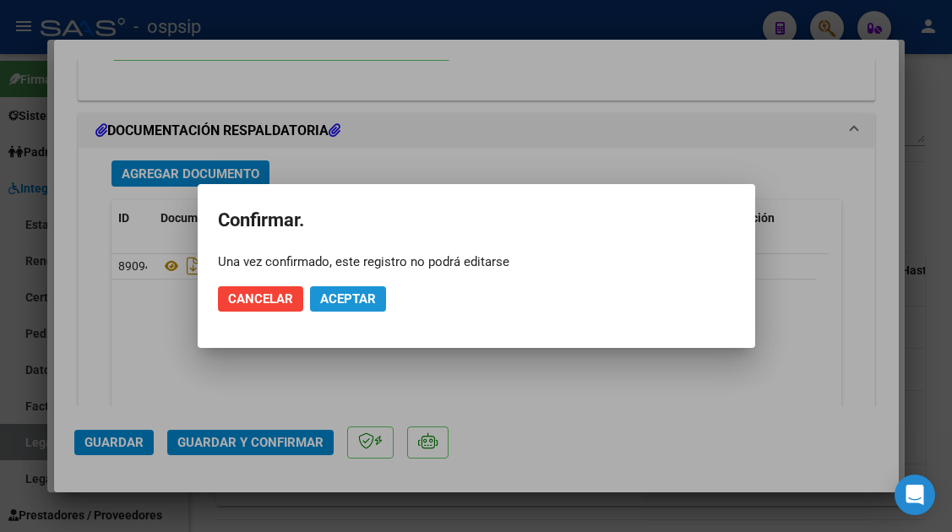
click at [335, 297] on span "Aceptar" at bounding box center [348, 298] width 56 height 15
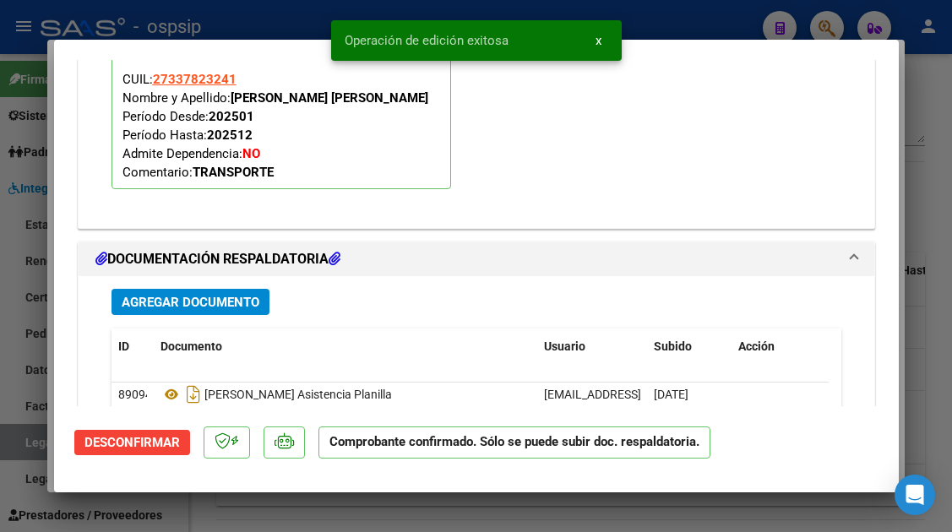
scroll to position [1705, 0]
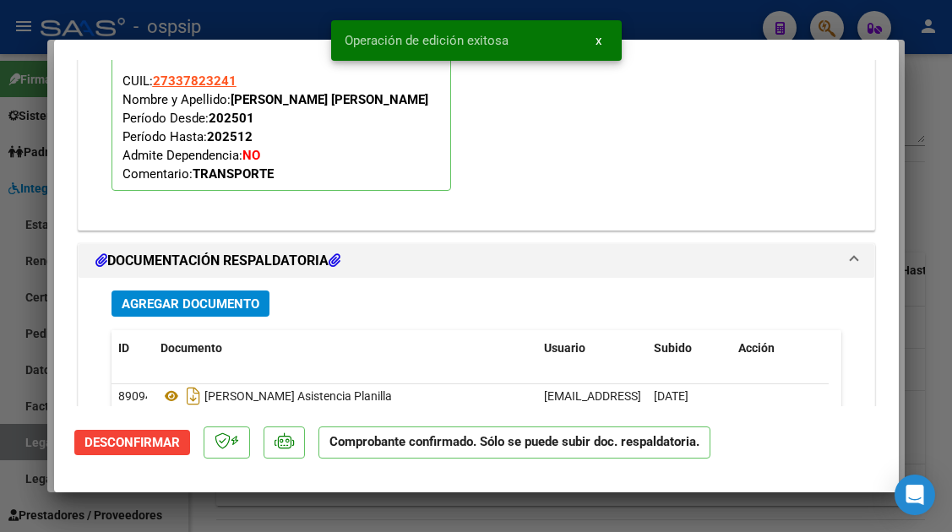
type input "$ 0,00"
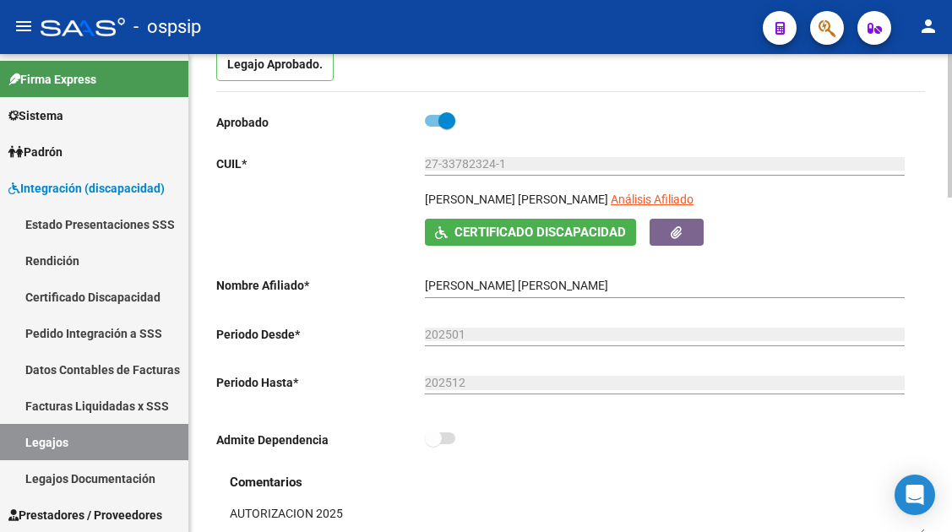
scroll to position [169, 0]
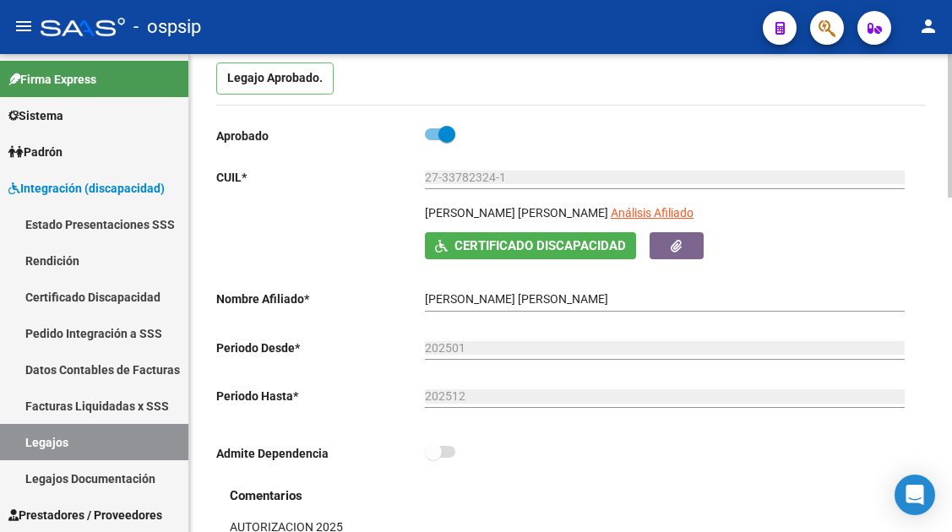
click at [627, 203] on div "27-33782324-1 Ingresar CUIL" at bounding box center [665, 179] width 480 height 48
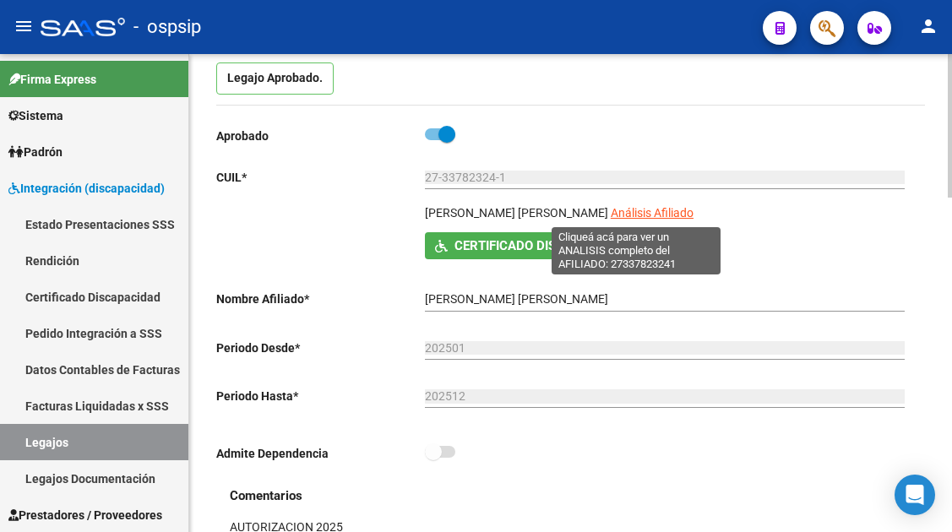
click at [625, 212] on span "Análisis Afiliado" at bounding box center [651, 213] width 83 height 14
type textarea "27337823241"
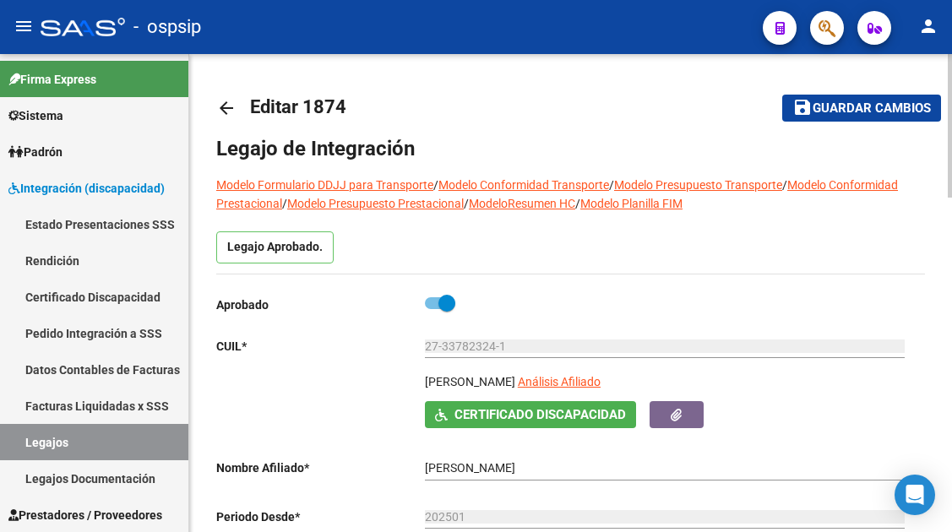
scroll to position [169, 0]
